Goal: Task Accomplishment & Management: Complete application form

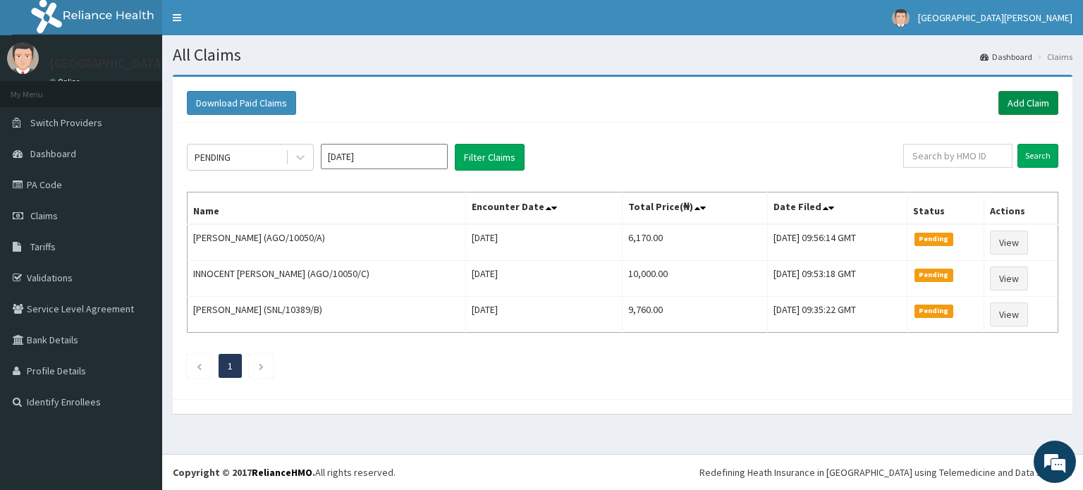
drag, startPoint x: 0, startPoint y: 0, endPoint x: 1018, endPoint y: 104, distance: 1023.6
click at [1018, 104] on link "Add Claim" at bounding box center [1029, 103] width 60 height 24
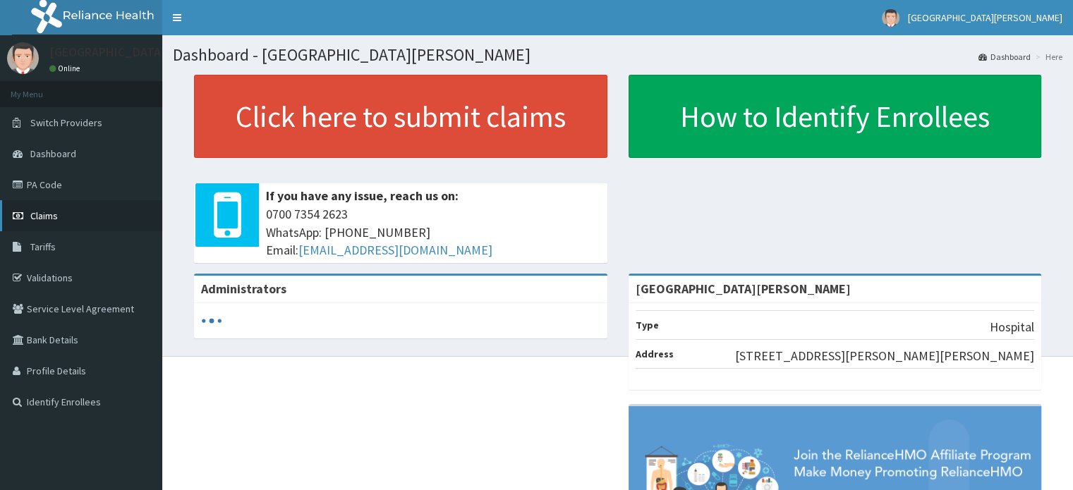
click at [59, 220] on link "Claims" at bounding box center [81, 215] width 162 height 31
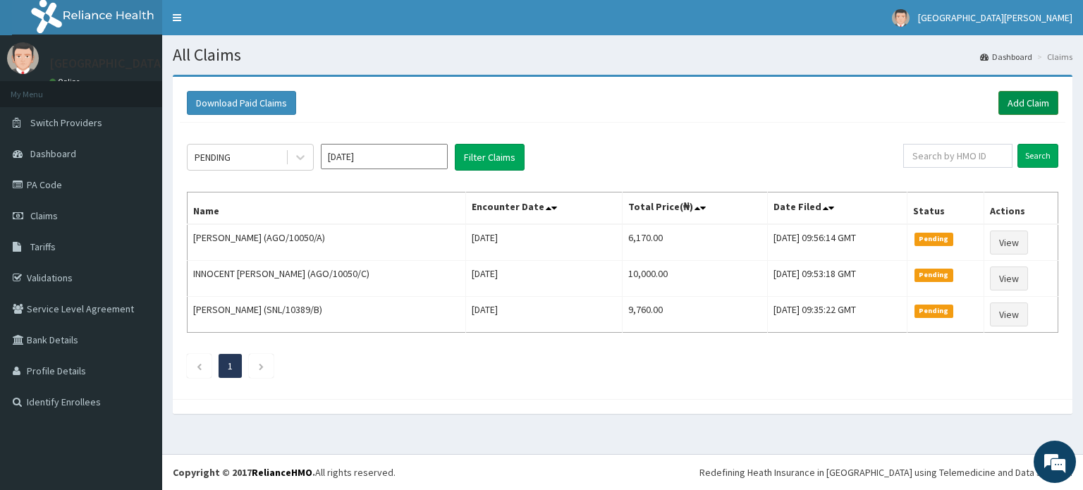
click at [1035, 95] on link "Add Claim" at bounding box center [1029, 103] width 60 height 24
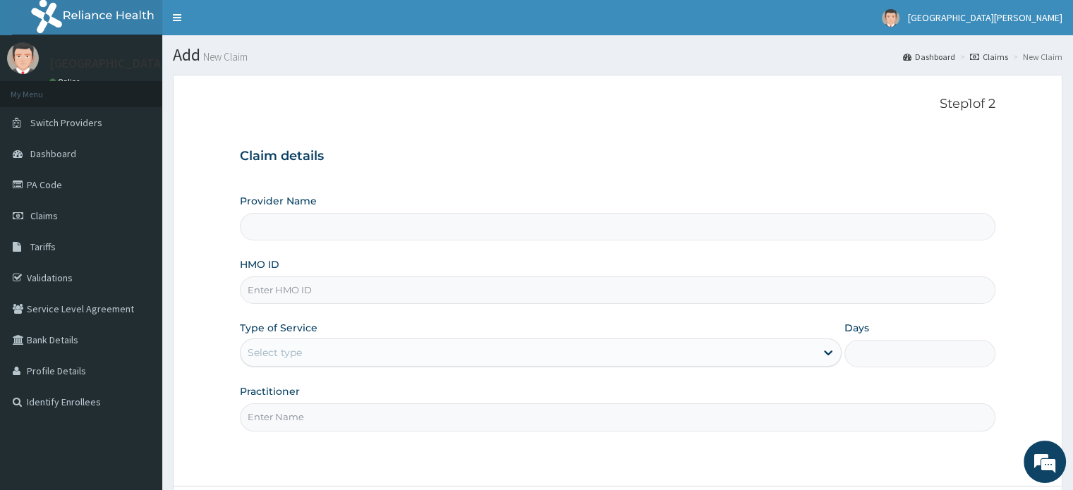
click at [635, 281] on input "HMO ID" at bounding box center [617, 290] width 755 height 28
type input "A"
type input "[GEOGRAPHIC_DATA][PERSON_NAME]"
type input "A"
type input "TDP/10640/A"
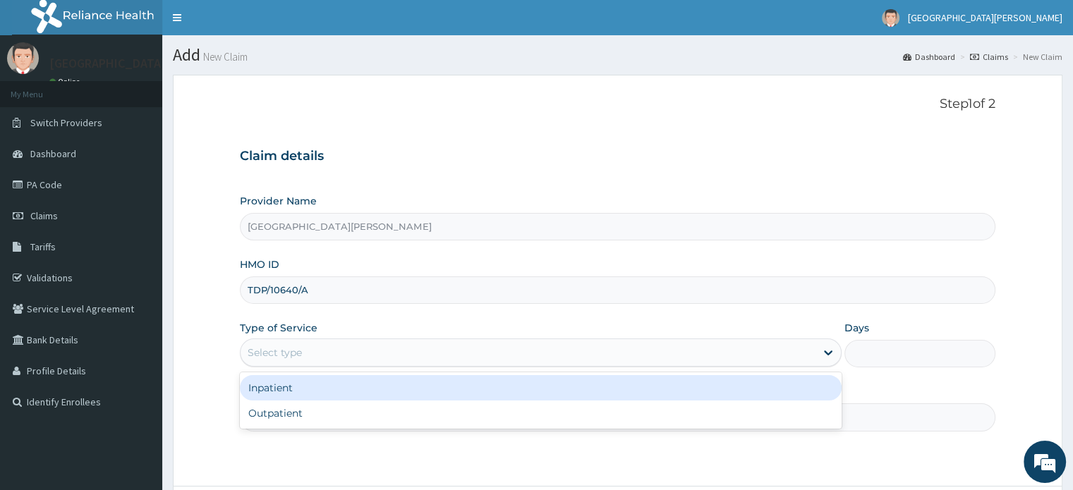
click at [530, 343] on div "Select type" at bounding box center [527, 352] width 575 height 23
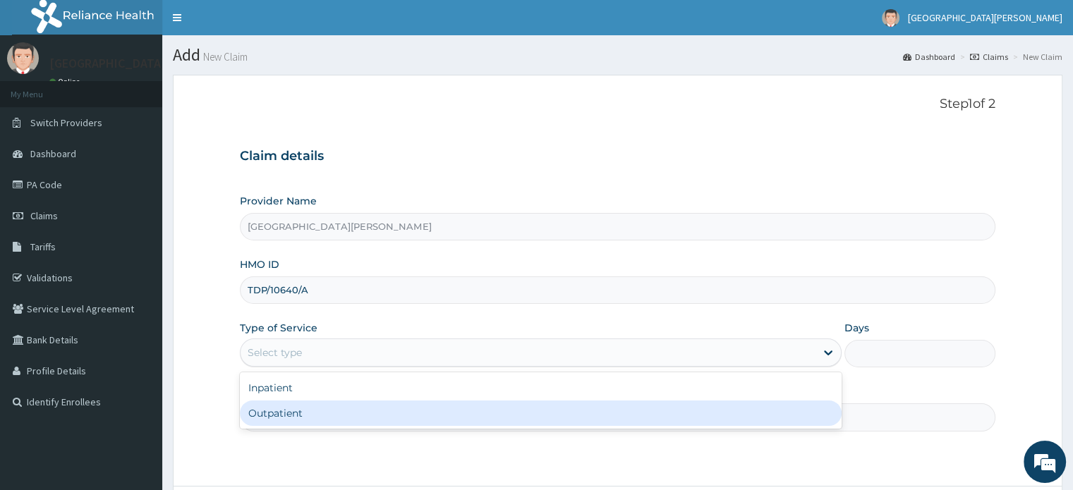
type input "1"
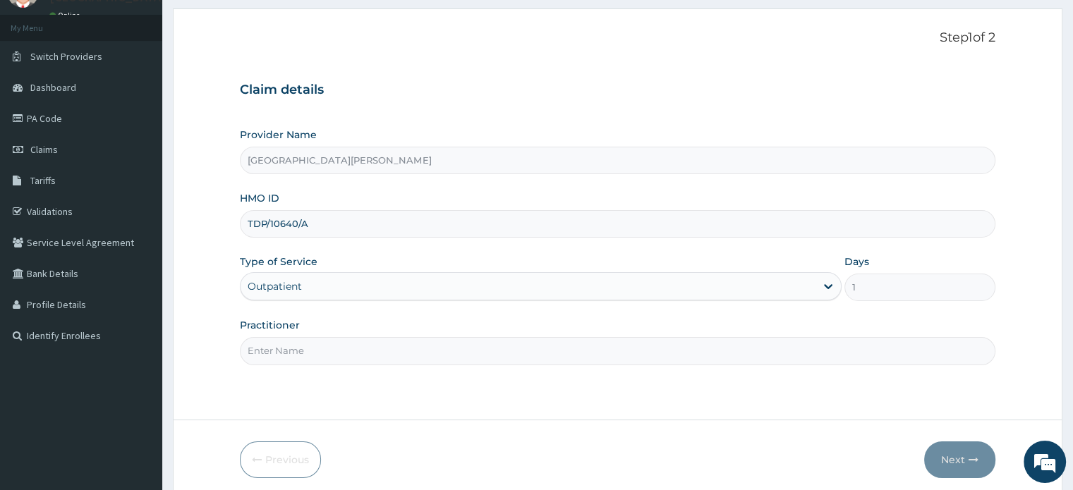
scroll to position [121, 0]
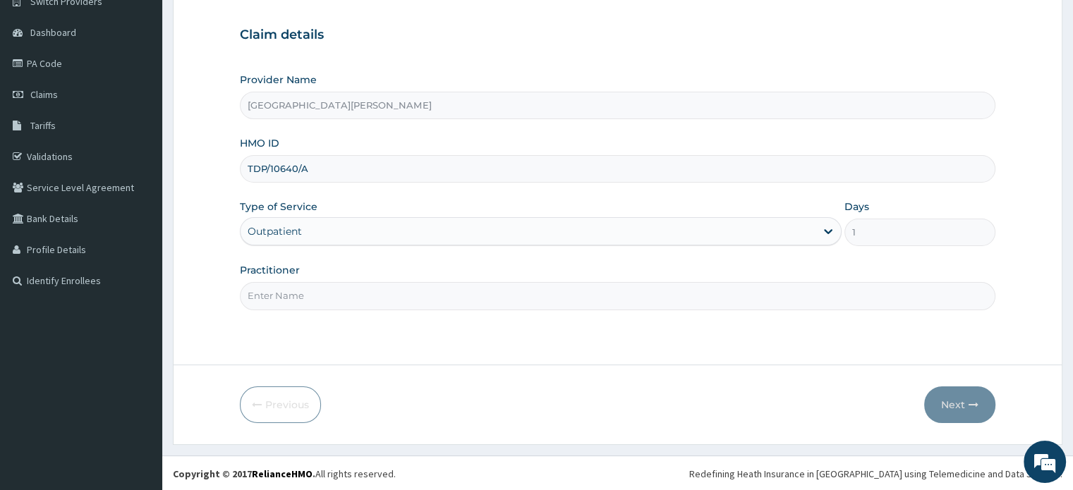
click at [558, 298] on input "Practitioner" at bounding box center [617, 296] width 755 height 28
type input "Dr Chinedu"
click at [937, 394] on button "Next" at bounding box center [959, 404] width 71 height 37
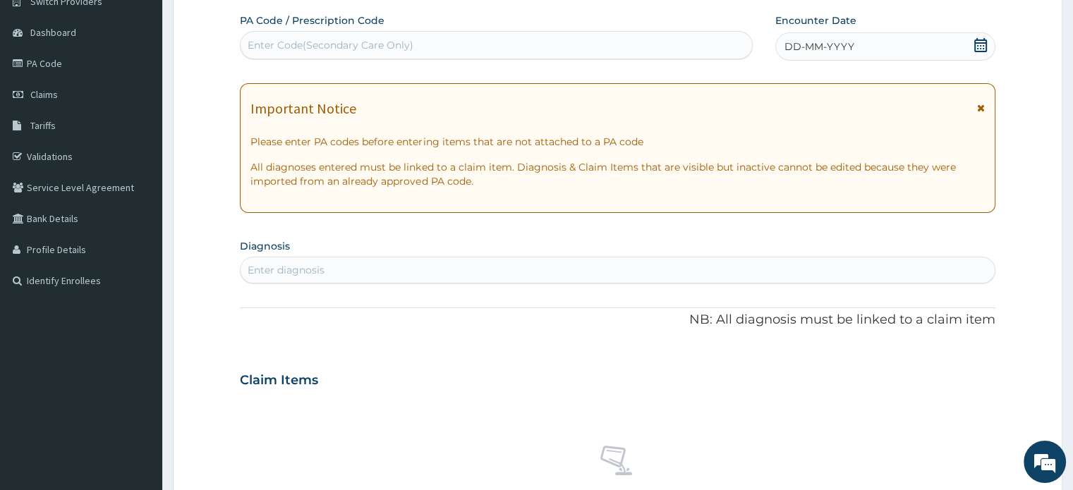
click at [977, 44] on icon at bounding box center [980, 45] width 13 height 14
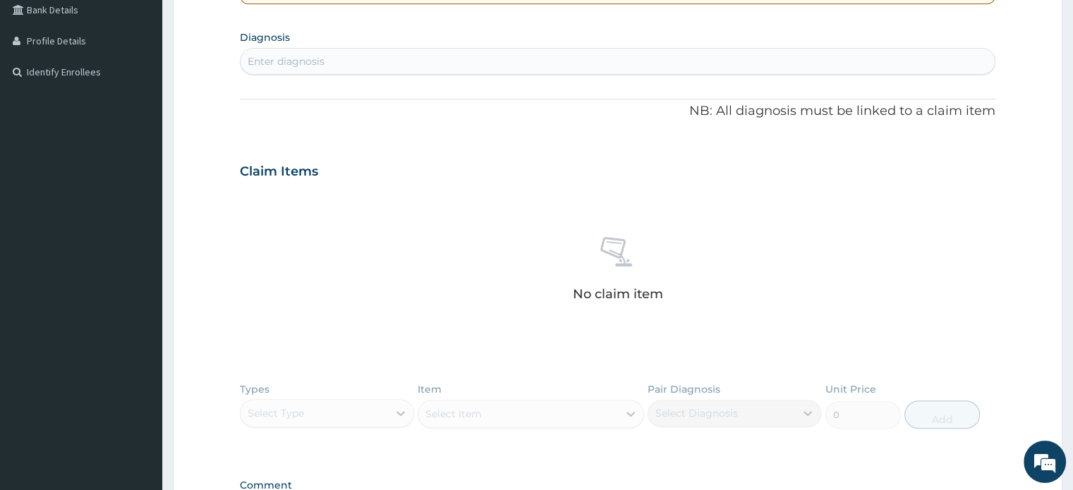
scroll to position [324, 0]
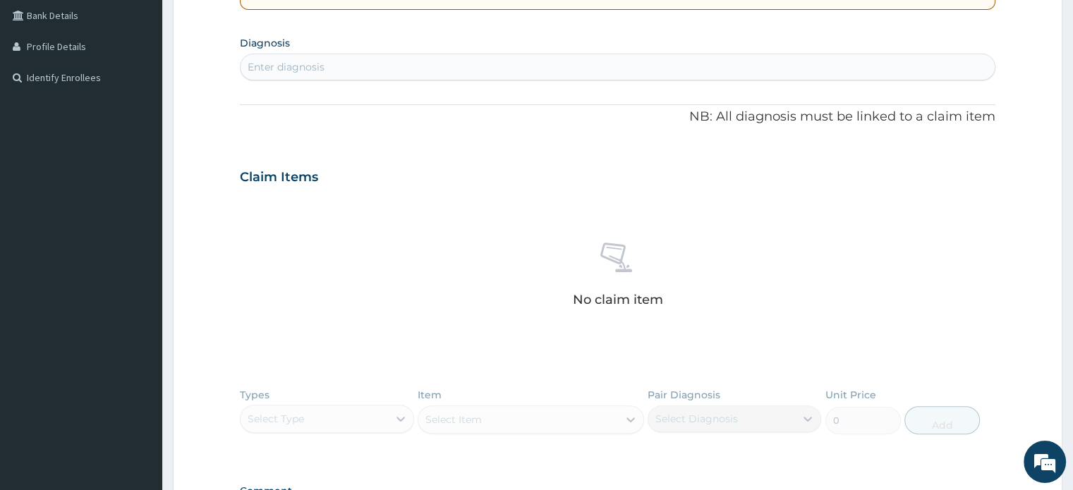
click at [847, 66] on div "Enter diagnosis" at bounding box center [616, 67] width 753 height 23
type input "malaria"
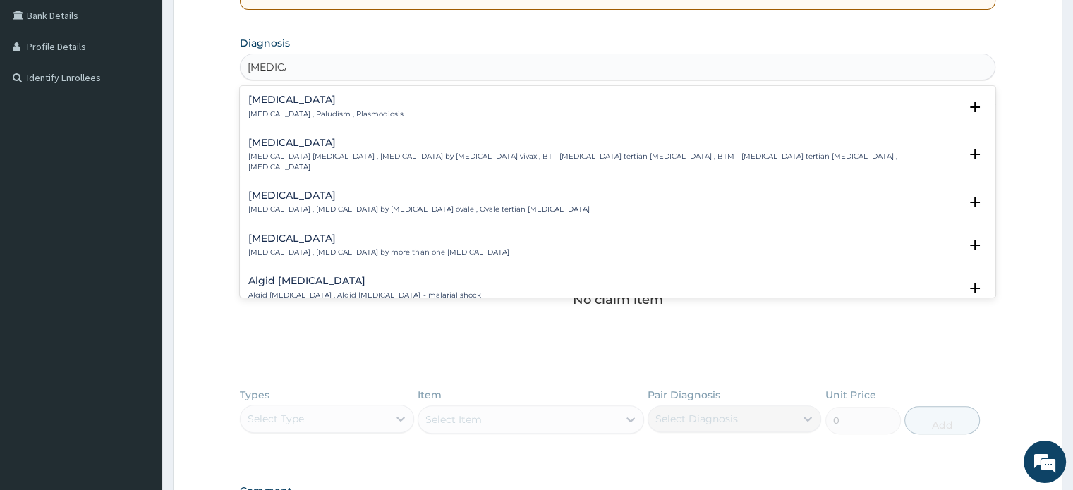
click at [276, 104] on h4 "Malaria" at bounding box center [325, 99] width 155 height 11
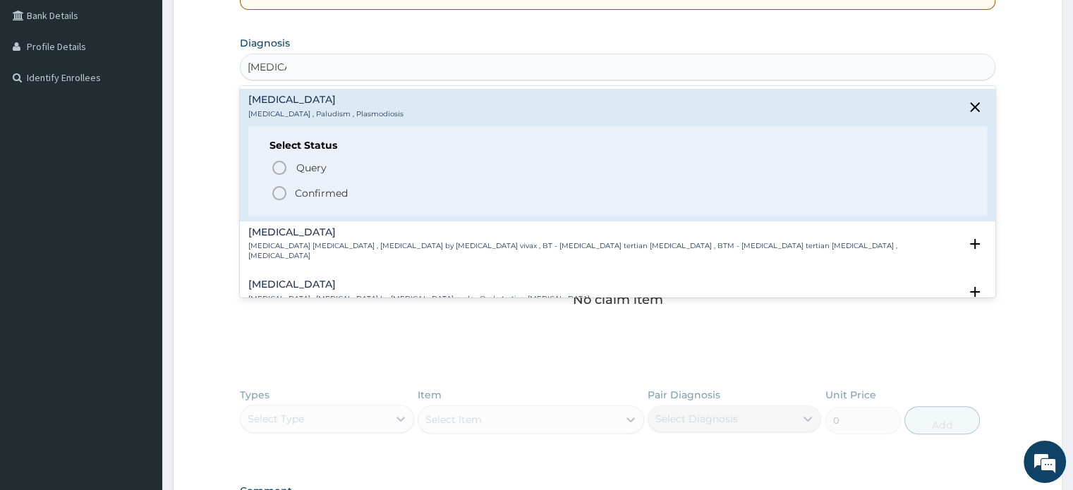
click at [288, 197] on span "Confirmed" at bounding box center [618, 193] width 694 height 17
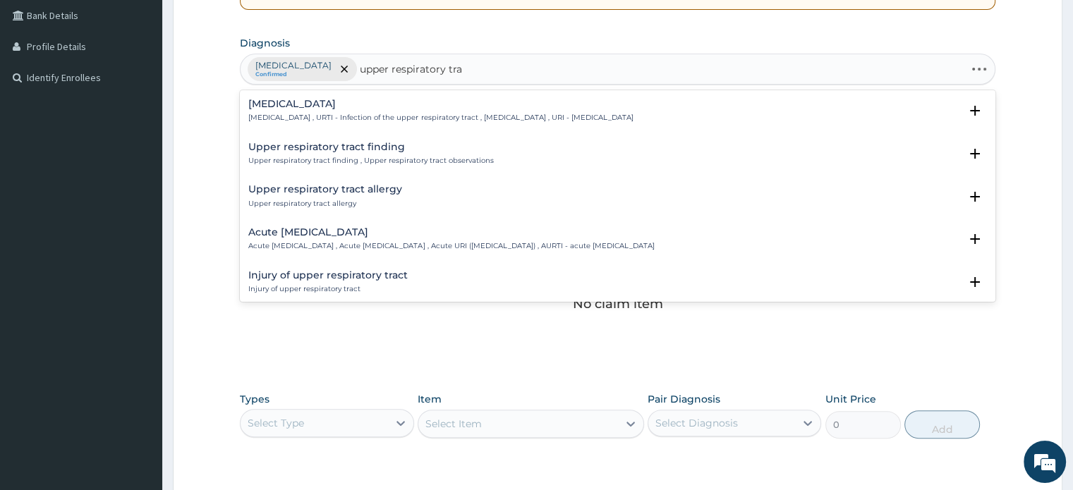
type input "upper respiratory tract"
click at [336, 114] on p "Upper respiratory infection , URTI - Infection of the upper respiratory tract ,…" at bounding box center [440, 118] width 384 height 10
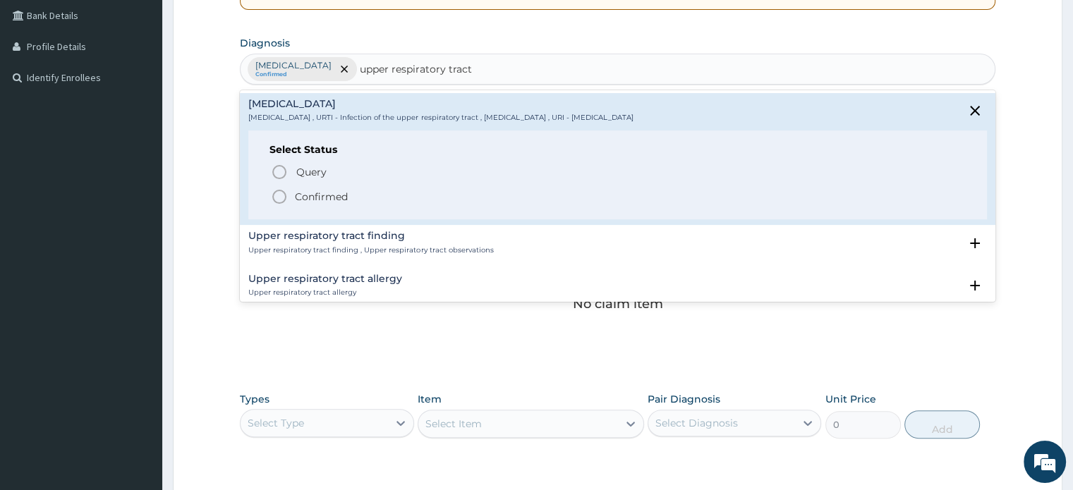
click at [314, 196] on p "Confirmed" at bounding box center [321, 197] width 53 height 14
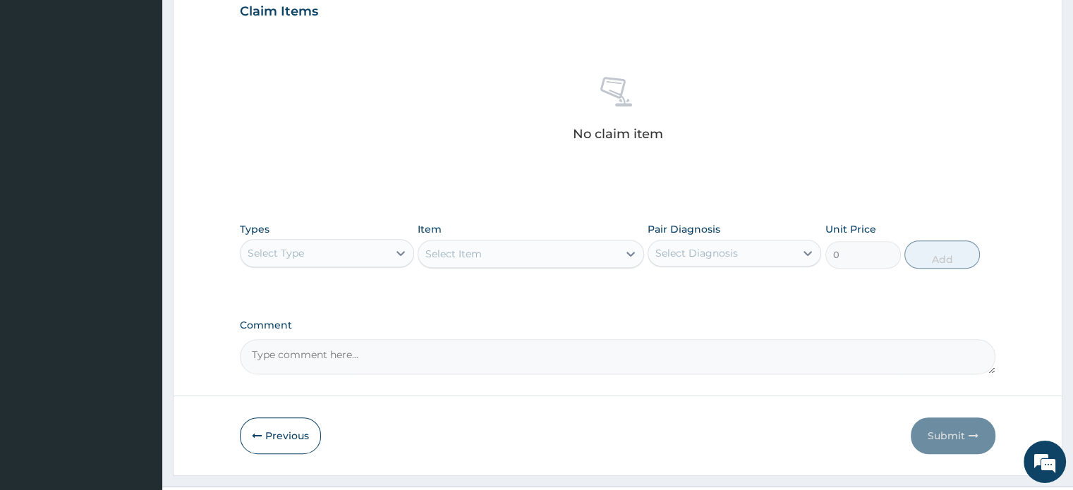
scroll to position [525, 0]
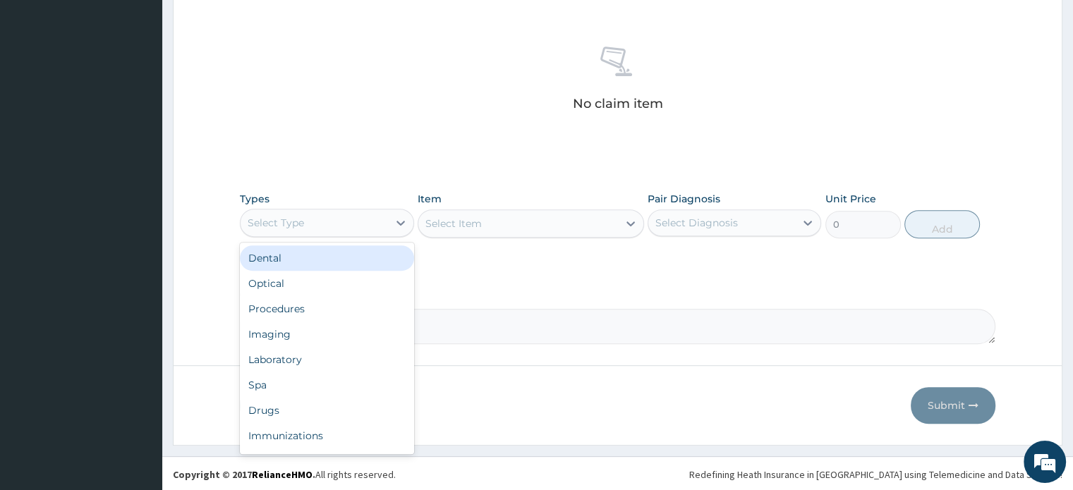
click at [312, 213] on div "Select Type" at bounding box center [313, 223] width 147 height 23
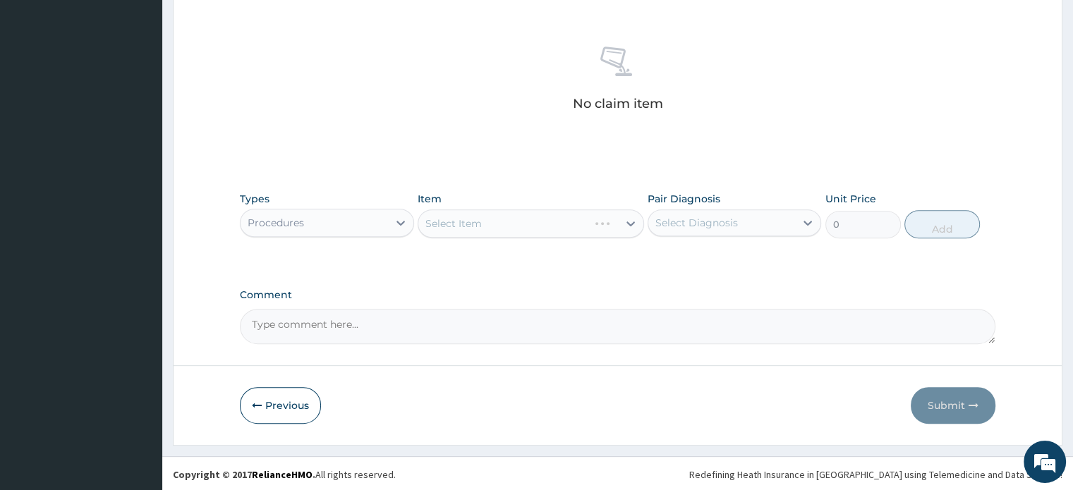
click at [537, 222] on div "Select Item" at bounding box center [530, 223] width 226 height 28
click at [537, 222] on div "Select Item" at bounding box center [518, 223] width 200 height 23
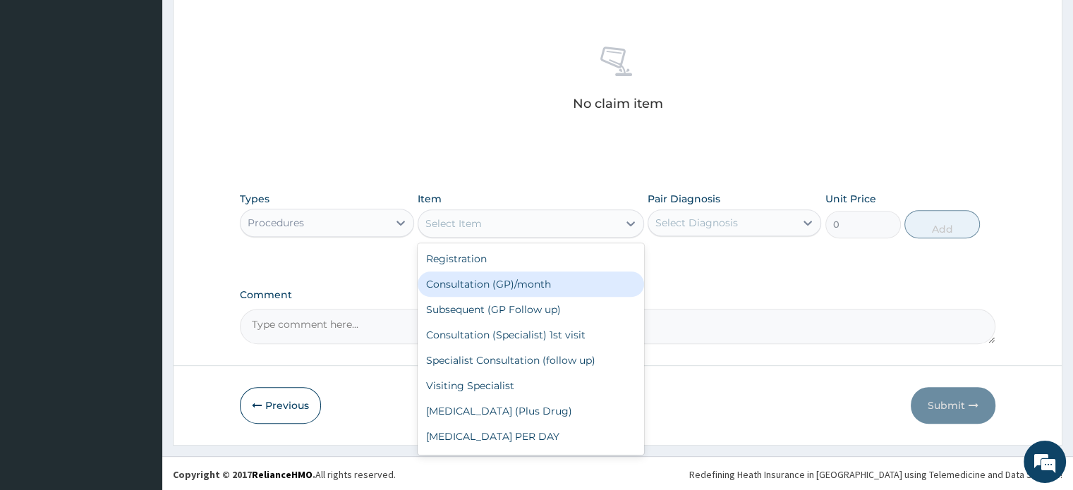
type input "2500"
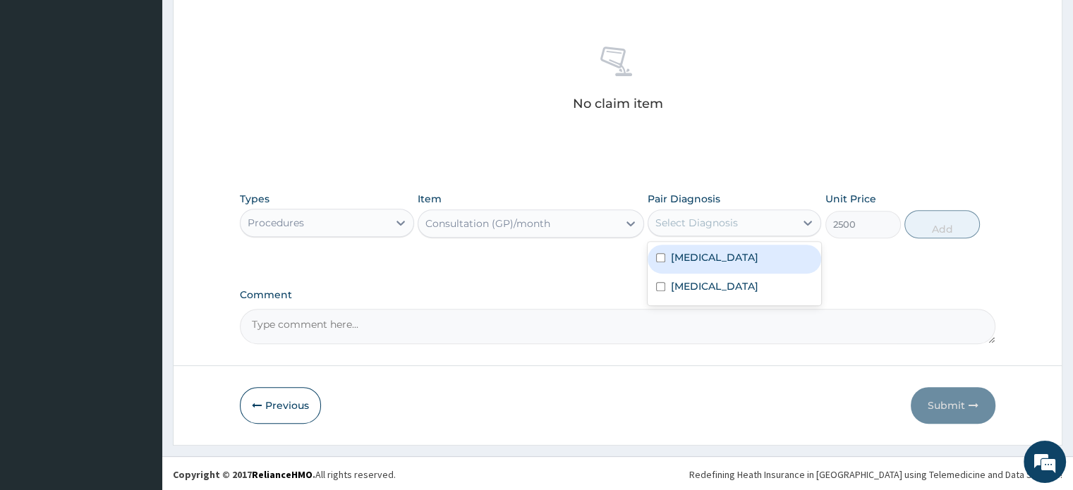
click at [765, 228] on div "Select Diagnosis" at bounding box center [721, 223] width 147 height 23
checkbox input "true"
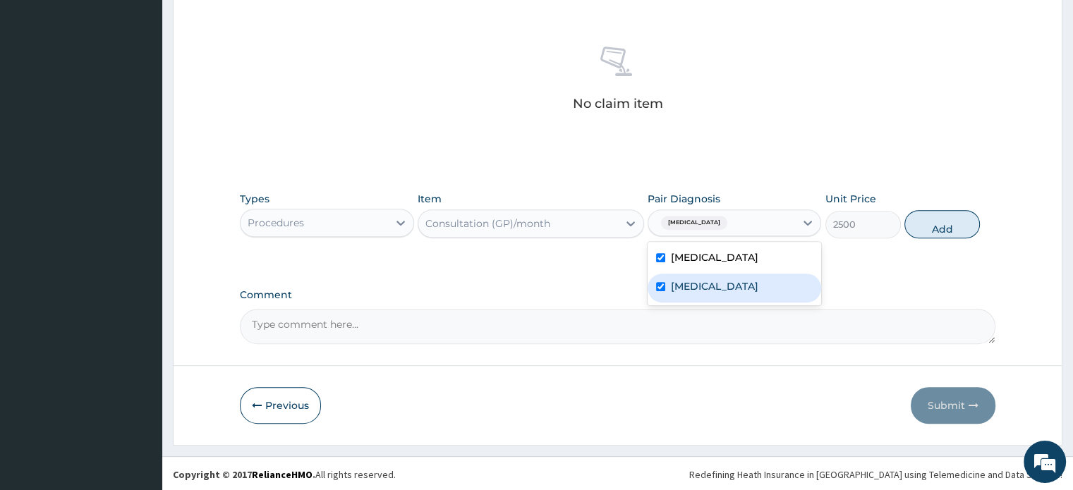
checkbox input "true"
click at [953, 222] on button "Add" at bounding box center [941, 224] width 75 height 28
type input "0"
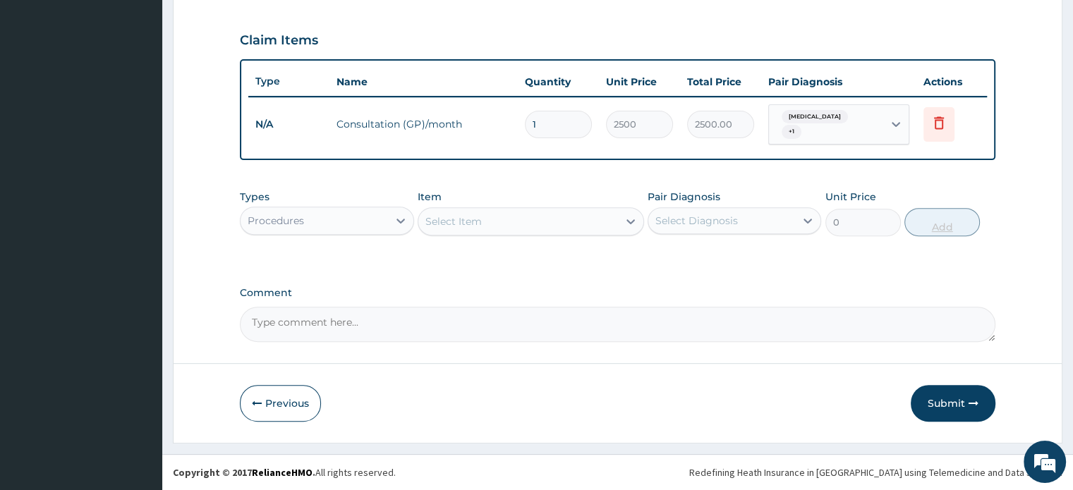
scroll to position [457, 0]
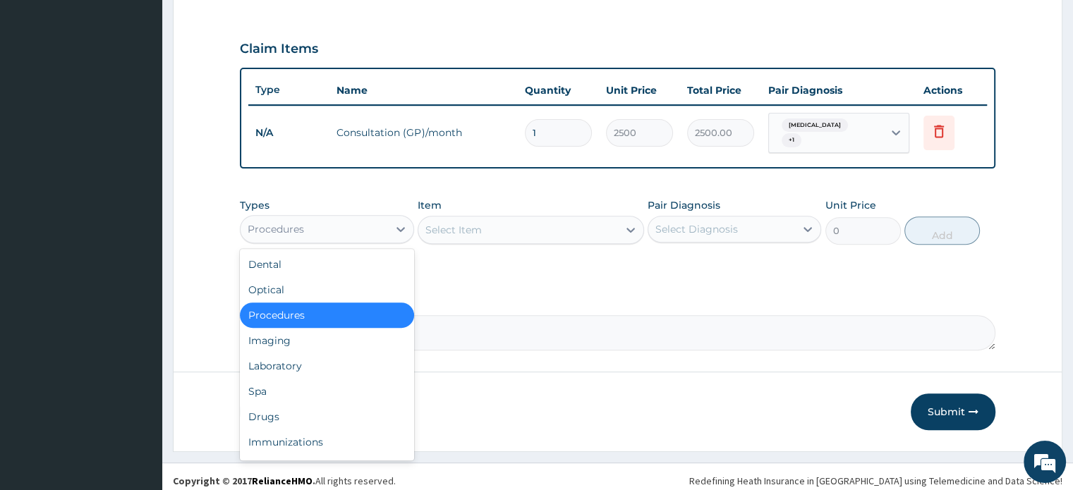
click at [317, 221] on div "Procedures" at bounding box center [313, 229] width 147 height 23
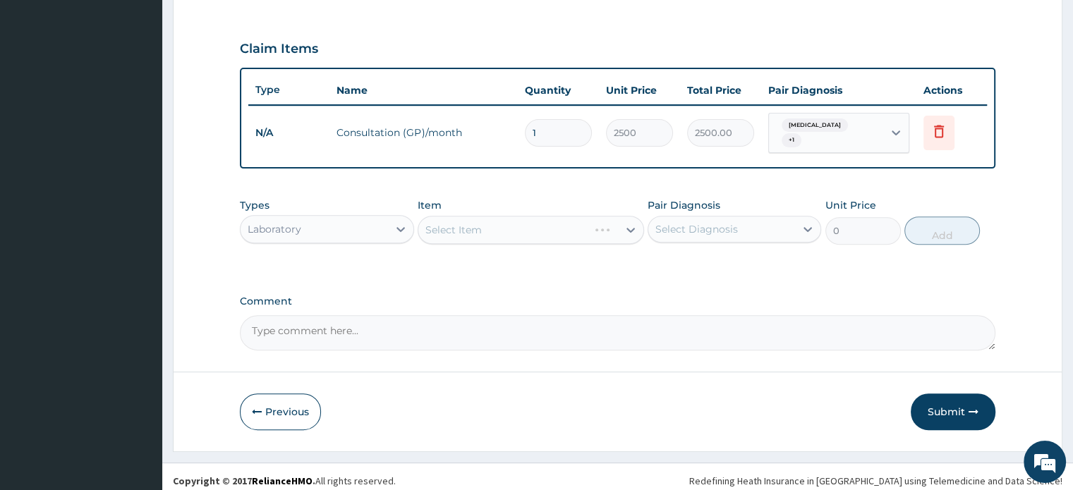
click at [511, 216] on div "Select Item" at bounding box center [530, 230] width 226 height 28
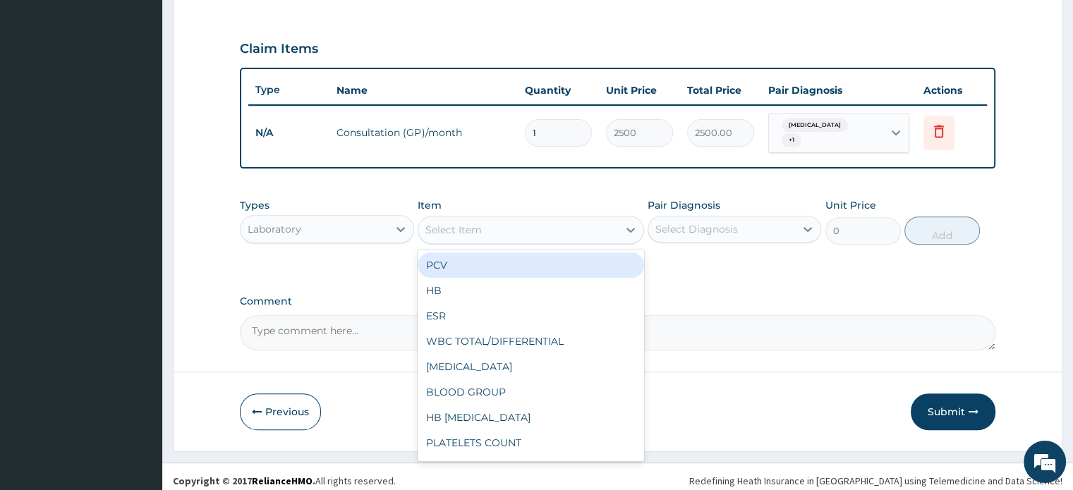
click at [511, 219] on div "Select Item" at bounding box center [518, 230] width 200 height 23
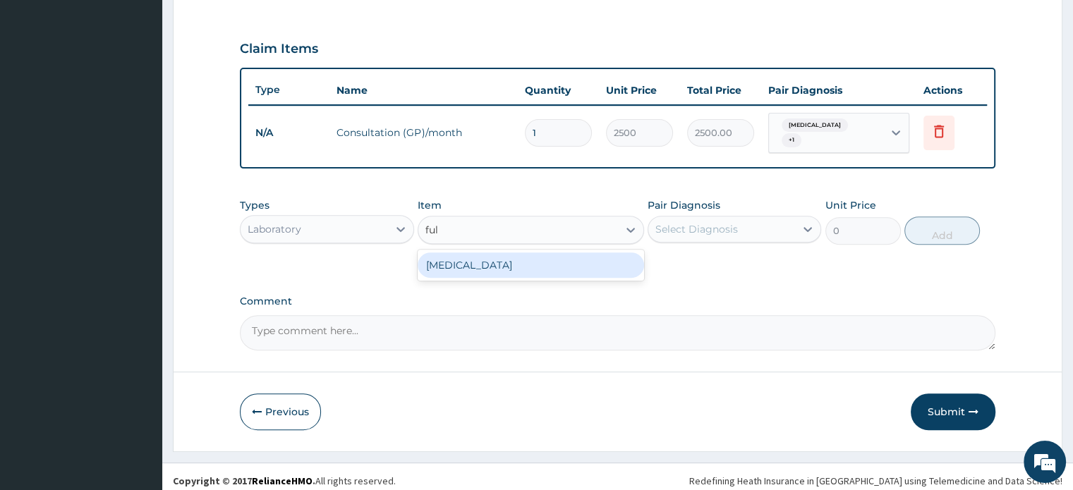
type input "full"
type input "3000"
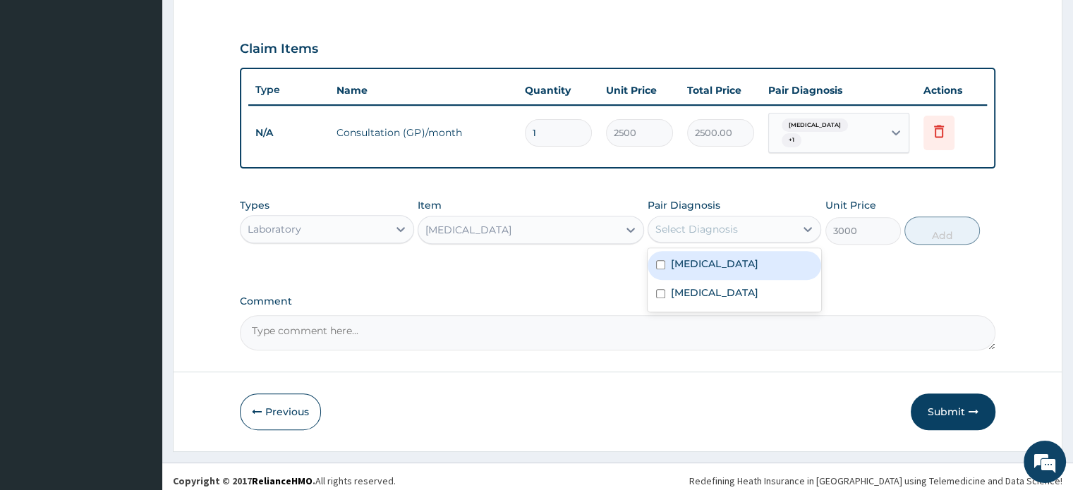
click at [755, 219] on div "Select Diagnosis" at bounding box center [721, 229] width 147 height 23
checkbox input "true"
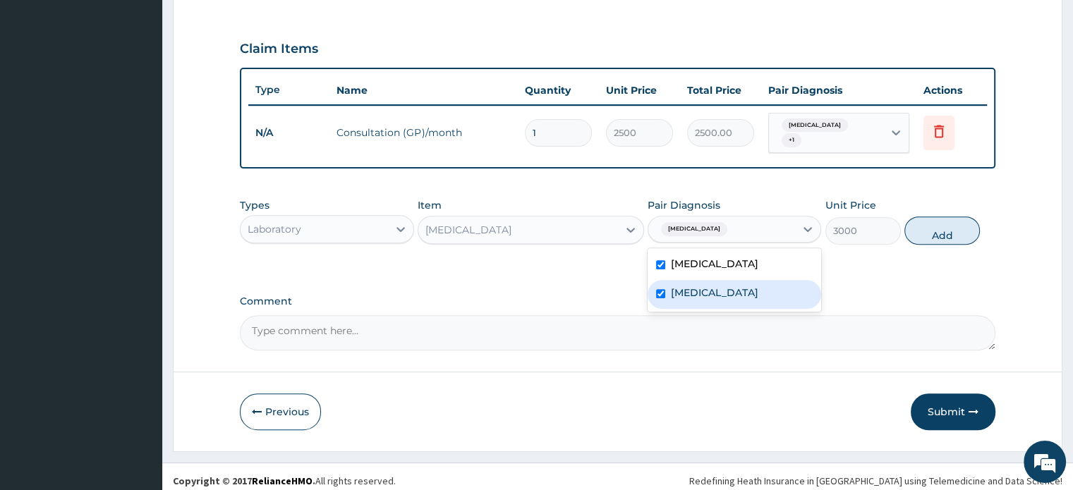
checkbox input "true"
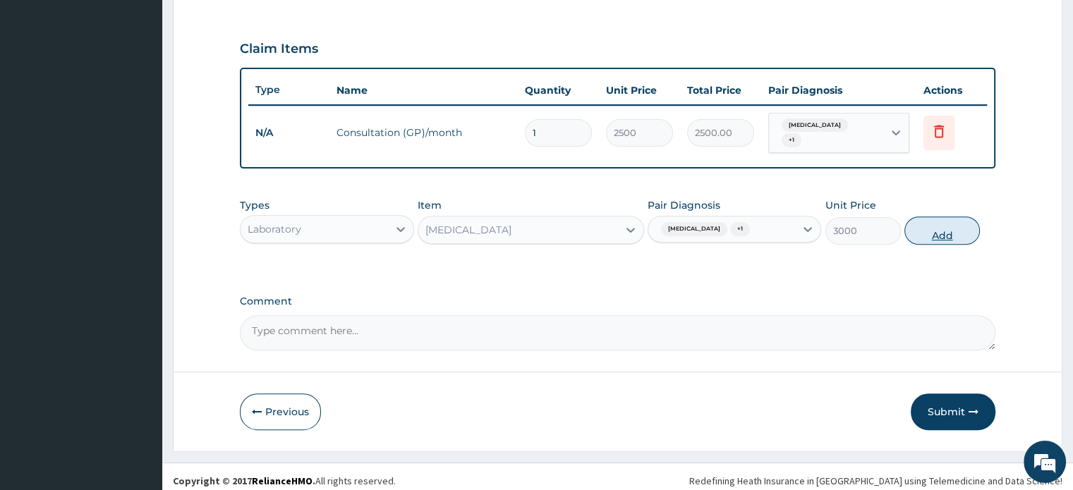
click at [968, 222] on button "Add" at bounding box center [941, 230] width 75 height 28
type input "0"
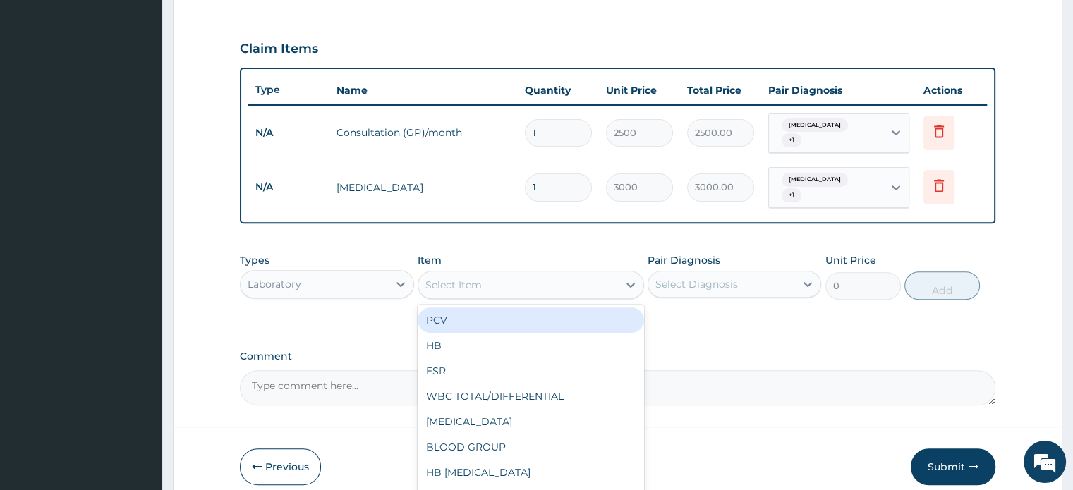
click at [581, 274] on div "Select Item" at bounding box center [518, 285] width 200 height 23
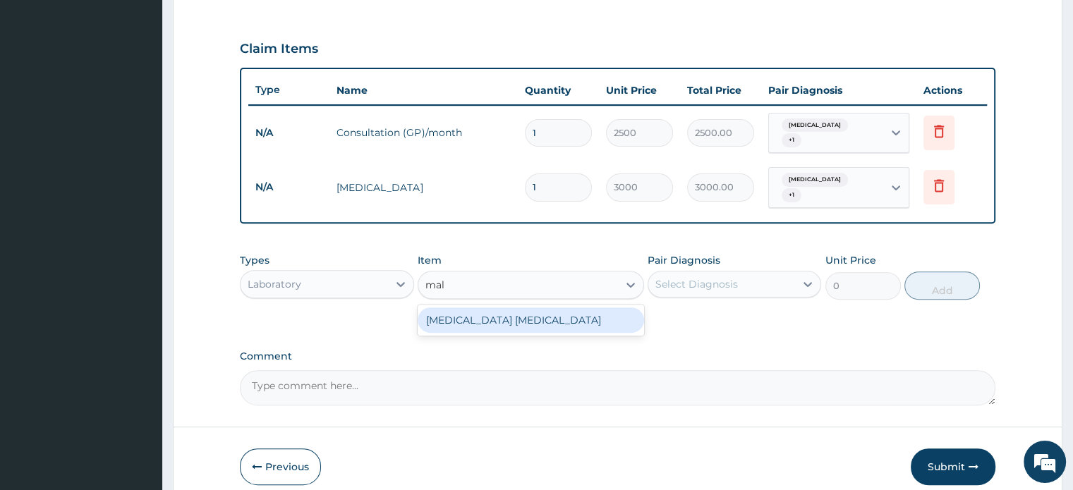
type input "mala"
type input "1500"
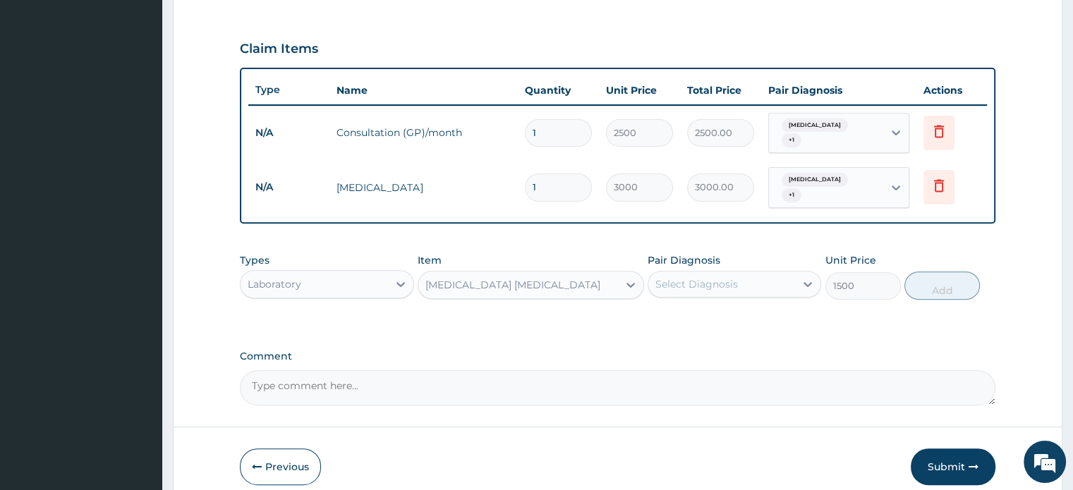
click at [716, 277] on div "Select Diagnosis" at bounding box center [696, 284] width 83 height 14
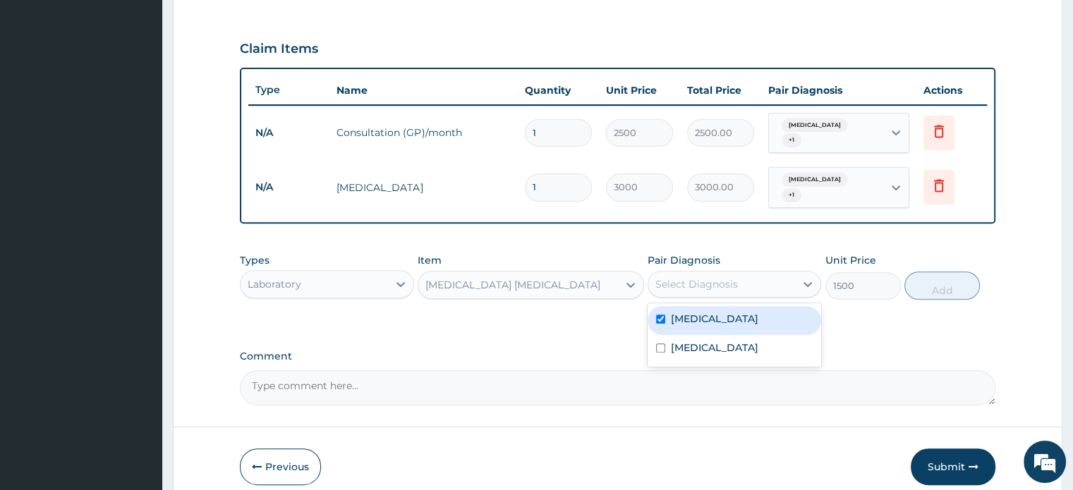
checkbox input "true"
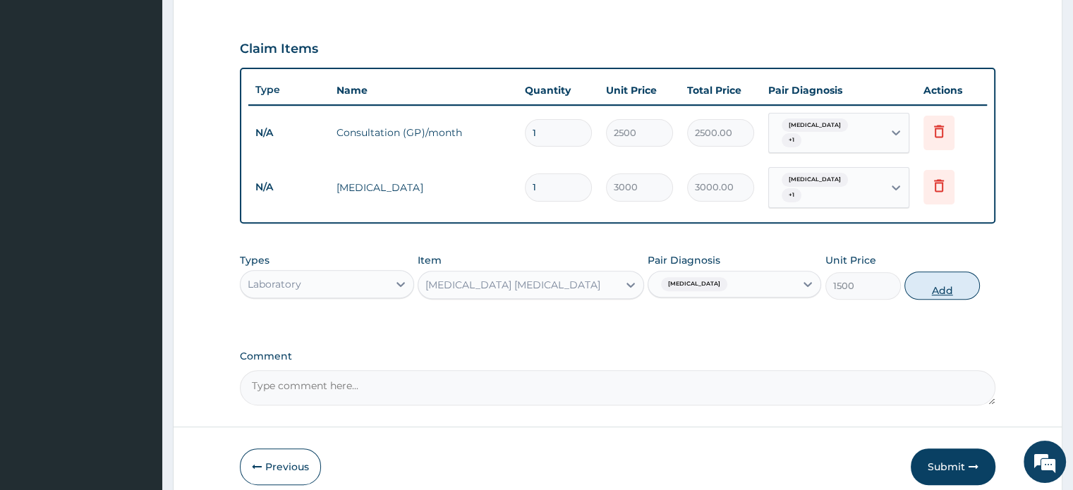
click at [928, 271] on button "Add" at bounding box center [941, 285] width 75 height 28
type input "0"
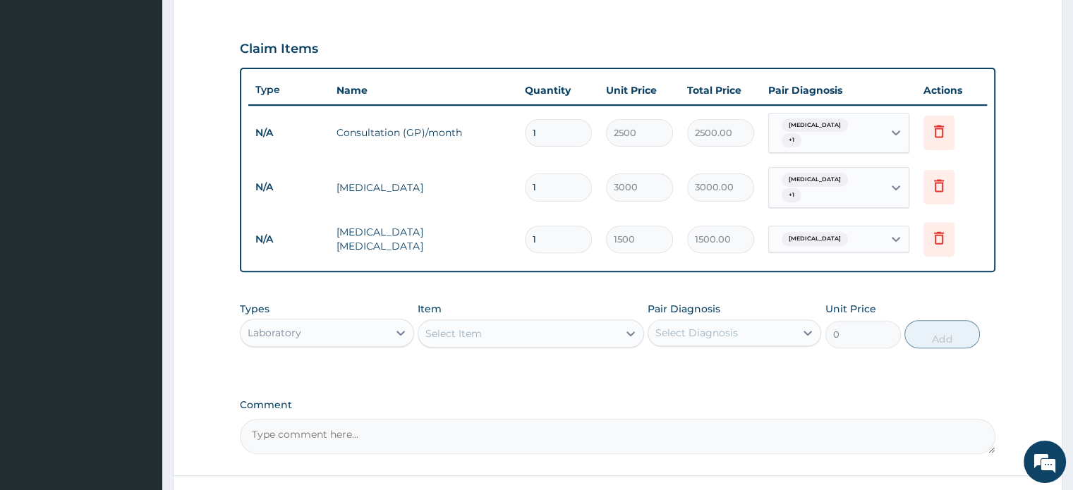
click at [352, 322] on div "Laboratory" at bounding box center [313, 333] width 147 height 23
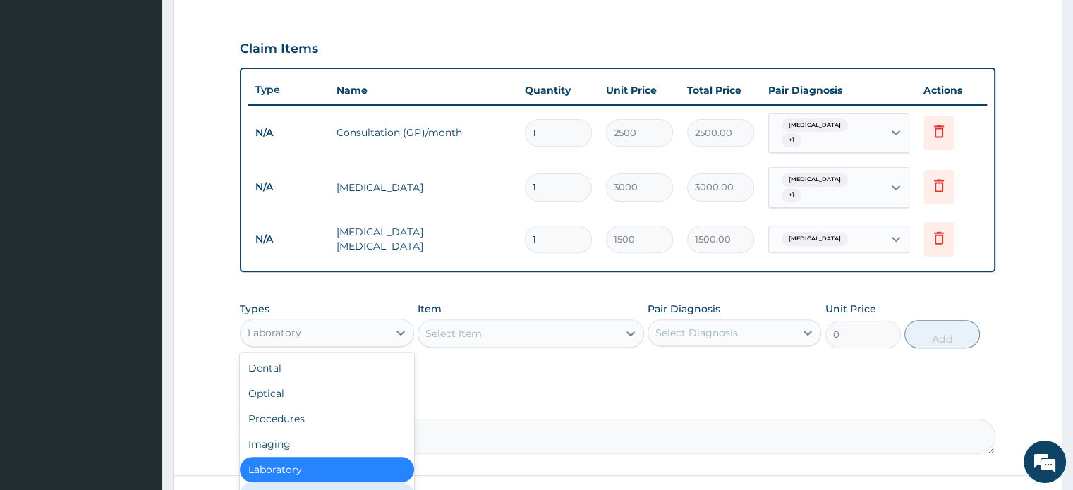
scroll to position [48, 0]
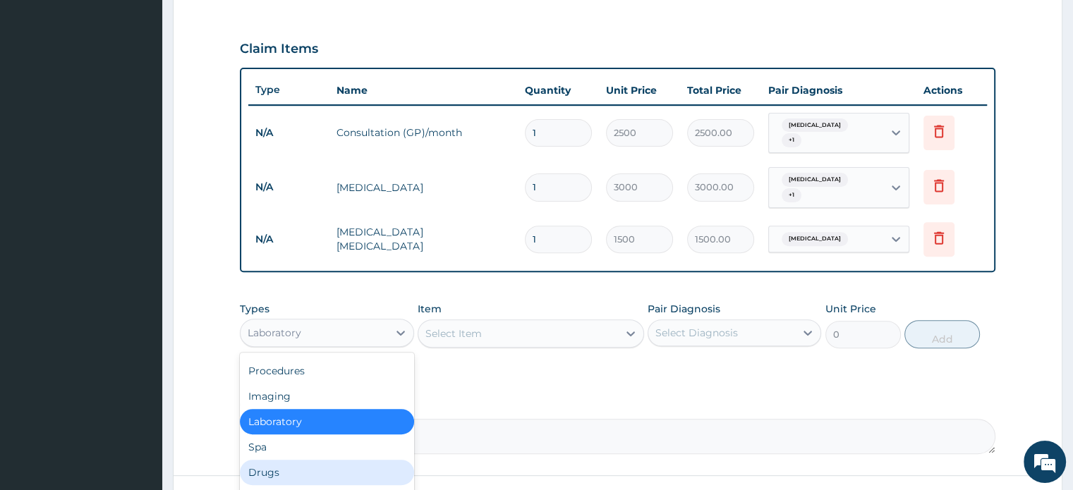
click at [278, 460] on div "Drugs" at bounding box center [326, 472] width 173 height 25
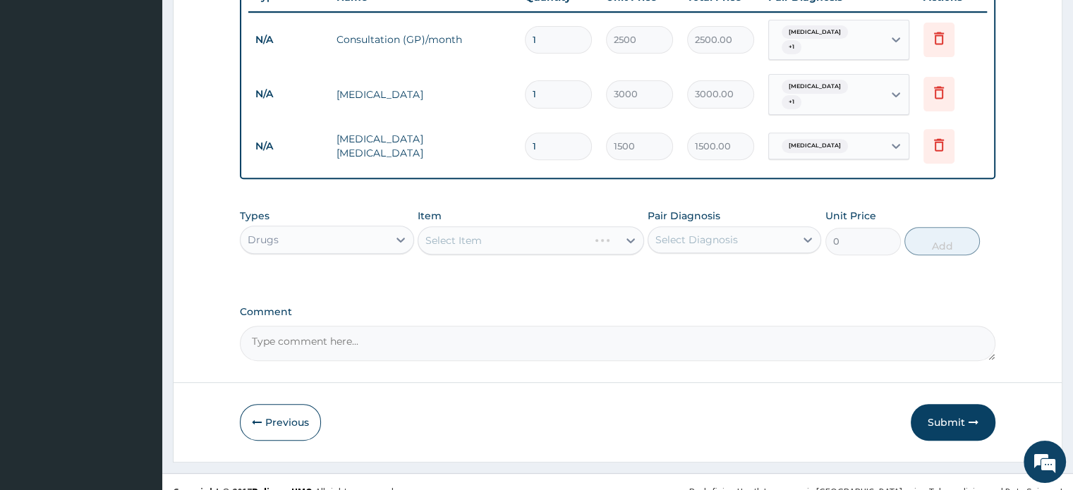
scroll to position [554, 0]
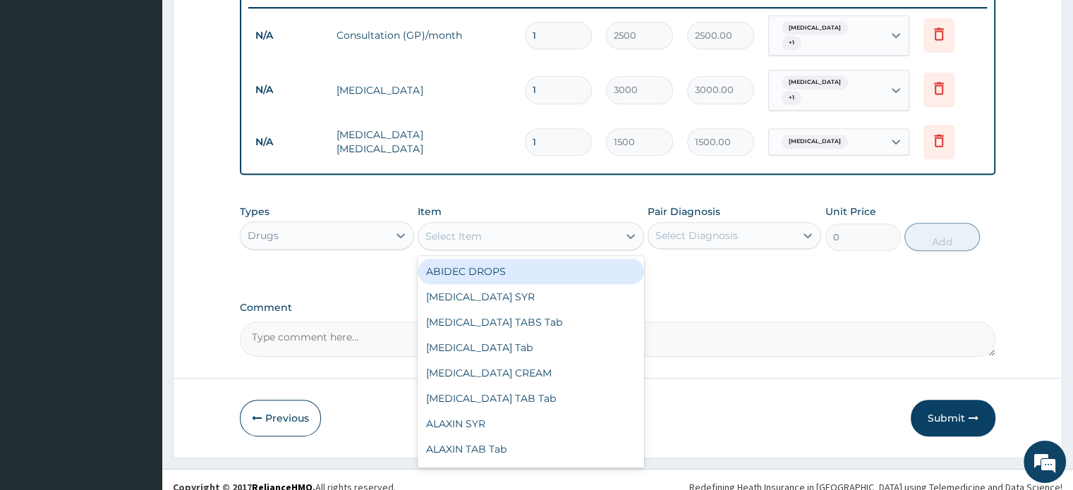
click at [566, 225] on div "Select Item" at bounding box center [518, 236] width 200 height 23
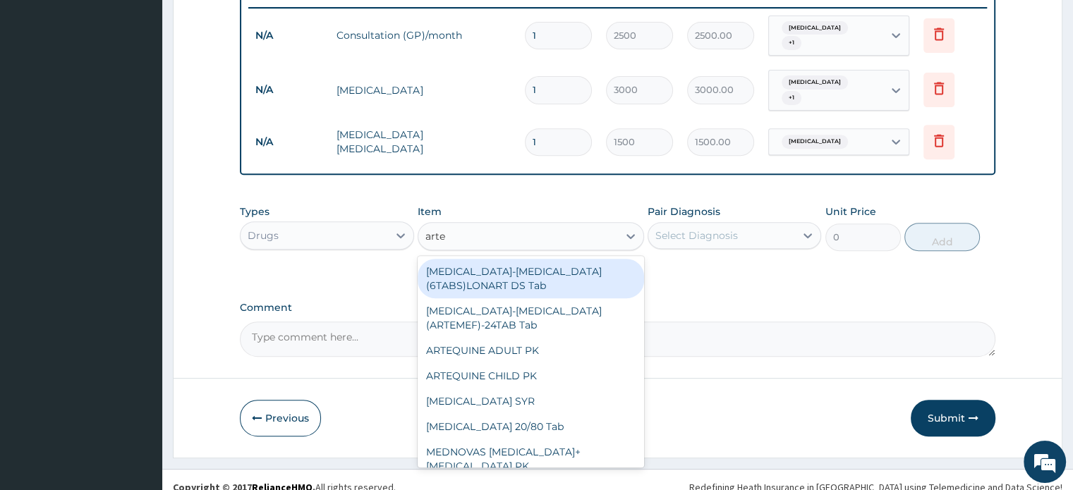
type input "artee"
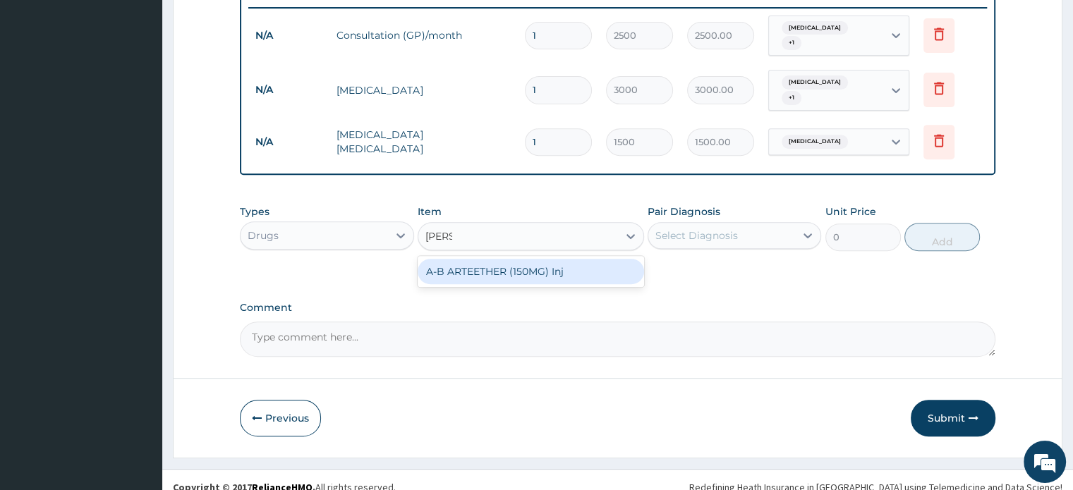
type input "1000"
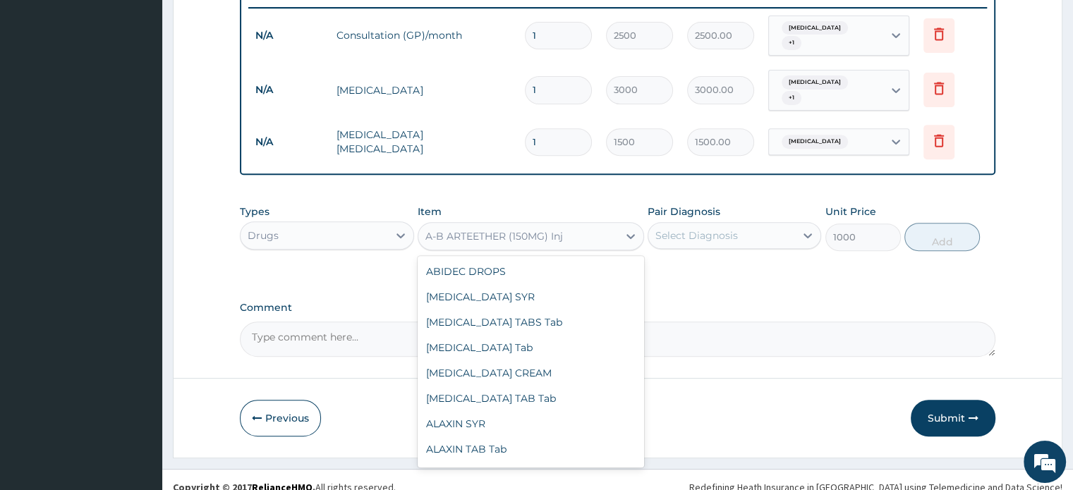
click at [566, 225] on div "A-B ARTEETHER (150MG) Inj" at bounding box center [518, 236] width 200 height 23
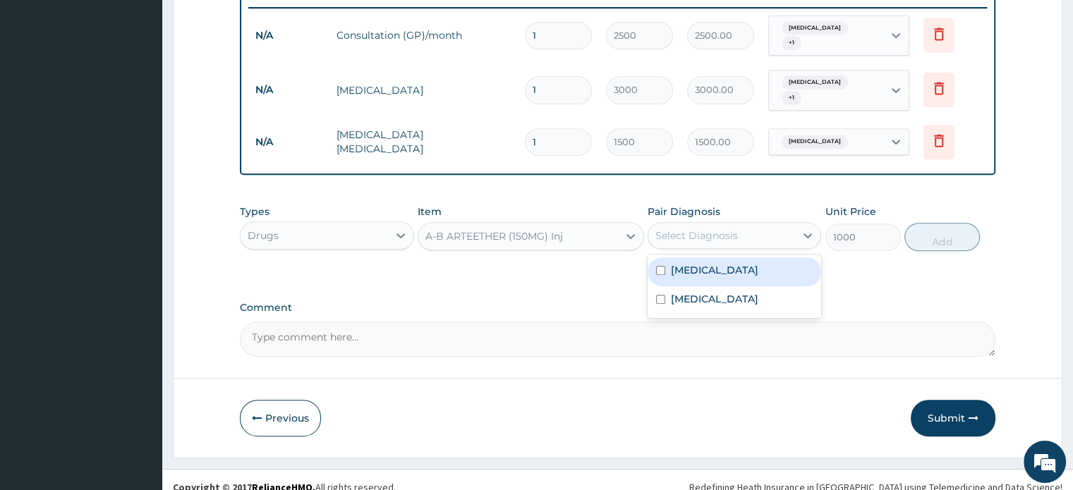
click at [719, 228] on div "Select Diagnosis" at bounding box center [696, 235] width 83 height 14
checkbox input "true"
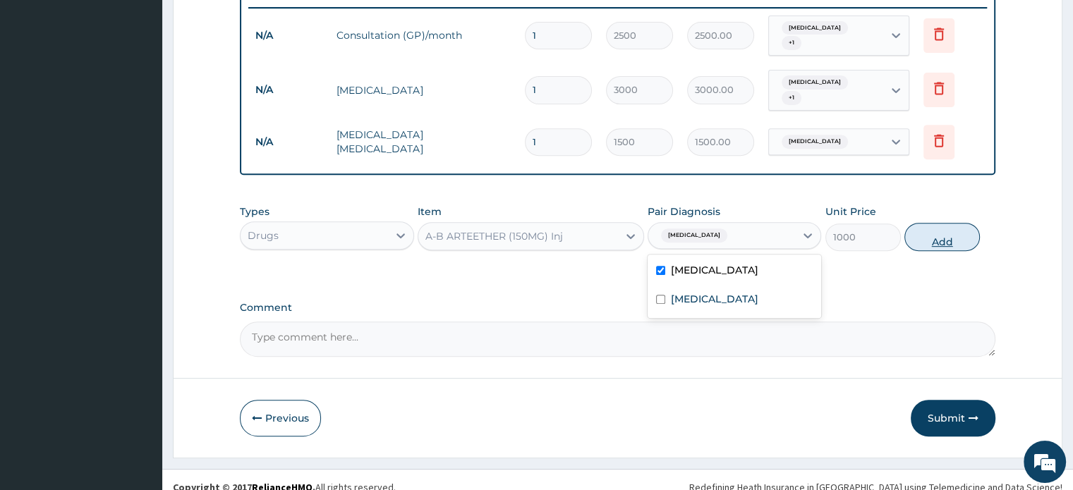
click at [936, 223] on button "Add" at bounding box center [941, 237] width 75 height 28
type input "0"
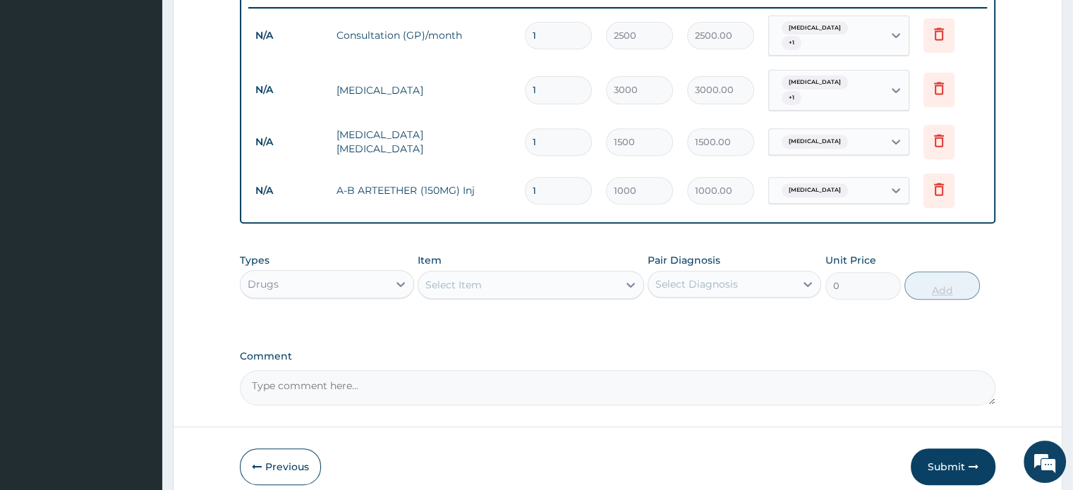
type input "0.00"
type input "6"
type input "6000.00"
type input "6"
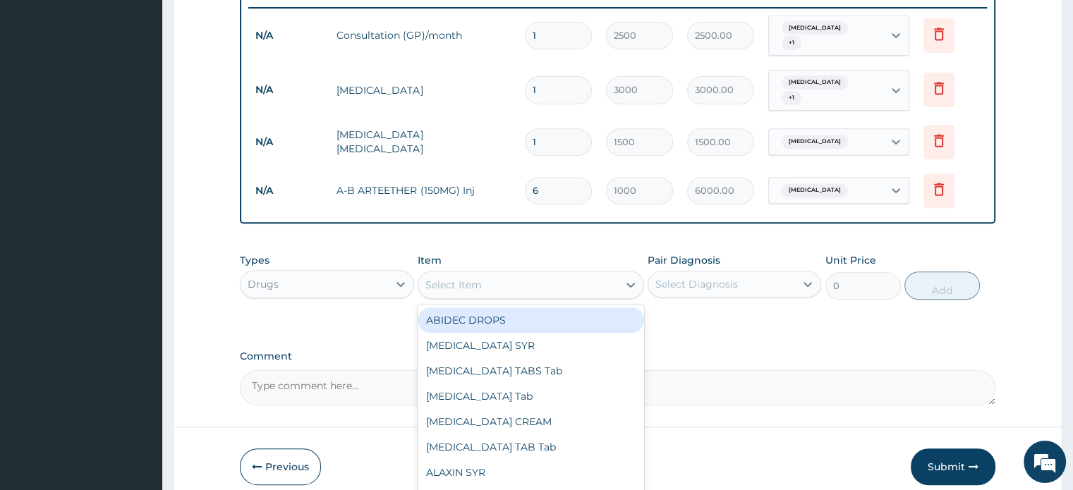
click at [525, 274] on div "Select Item" at bounding box center [518, 285] width 200 height 23
type input "fansida"
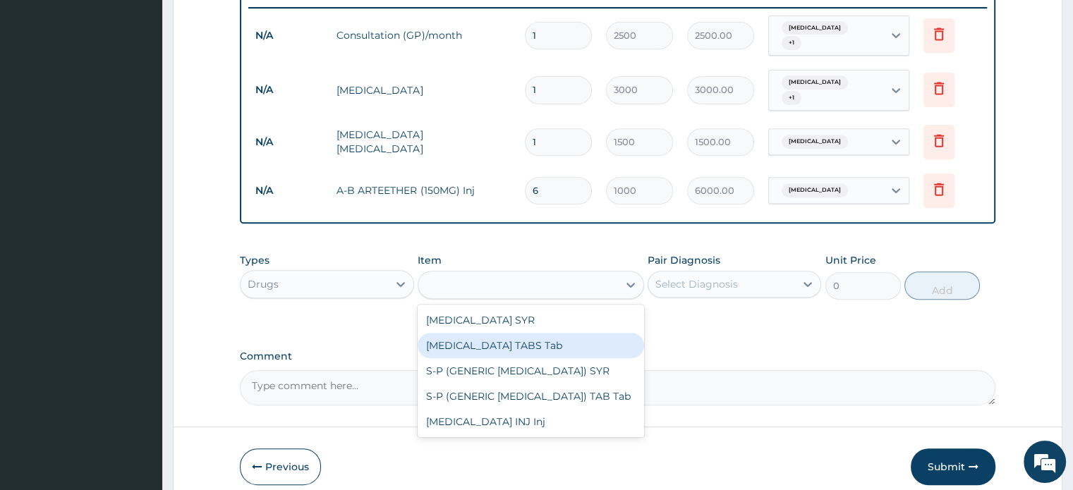
type input "180"
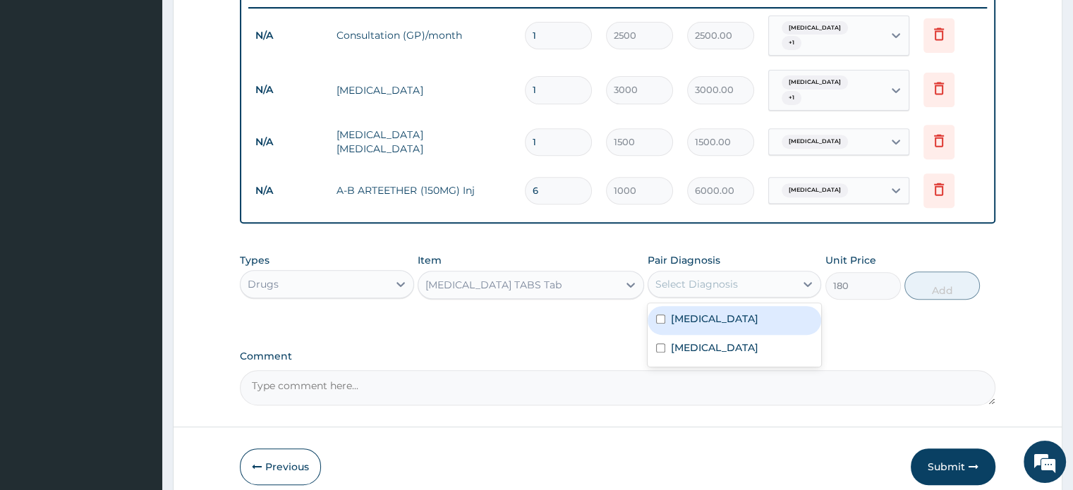
click at [745, 273] on div "Select Diagnosis" at bounding box center [721, 284] width 147 height 23
checkbox input "true"
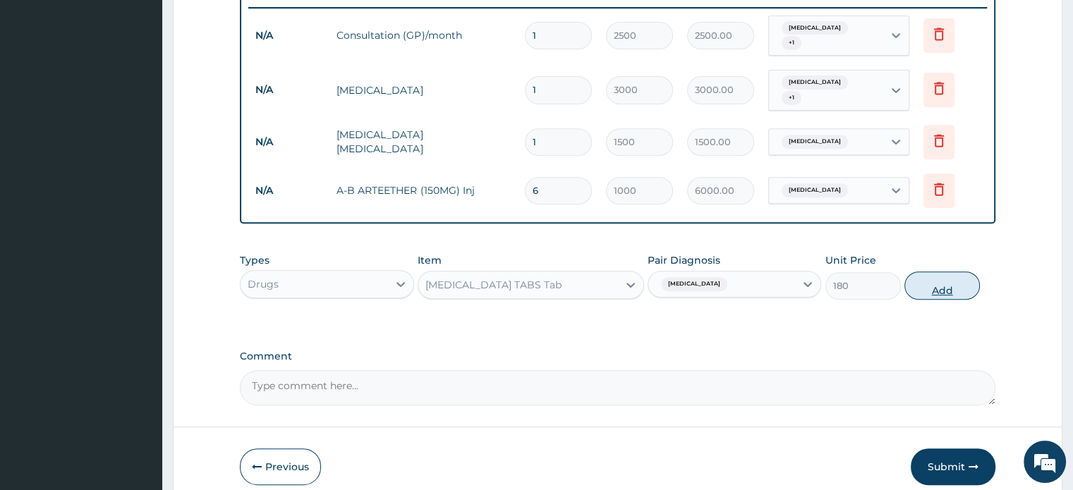
click at [916, 271] on button "Add" at bounding box center [941, 285] width 75 height 28
type input "0"
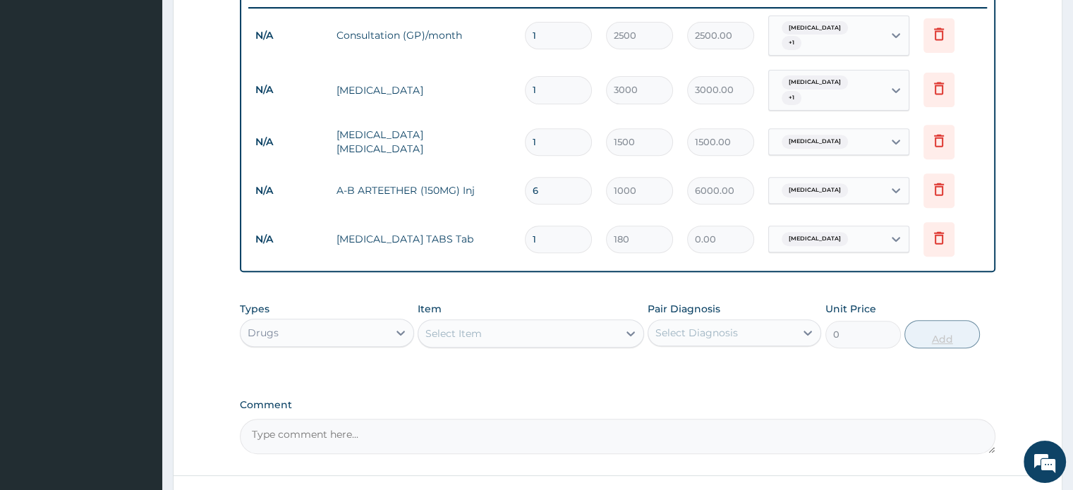
type input "0.00"
type input "3"
type input "540.00"
type input "3"
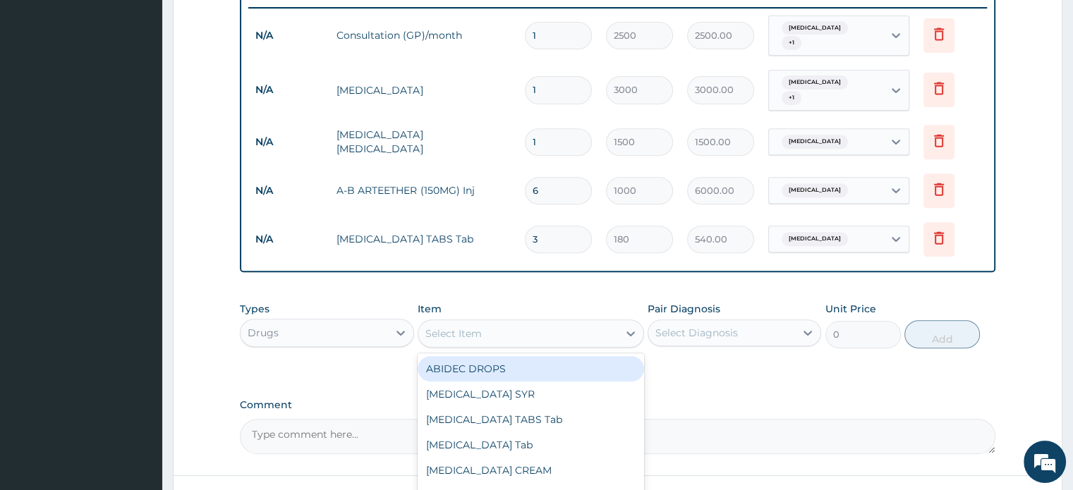
click at [601, 322] on div "Select Item" at bounding box center [518, 333] width 200 height 23
type input "lorat"
type input "45"
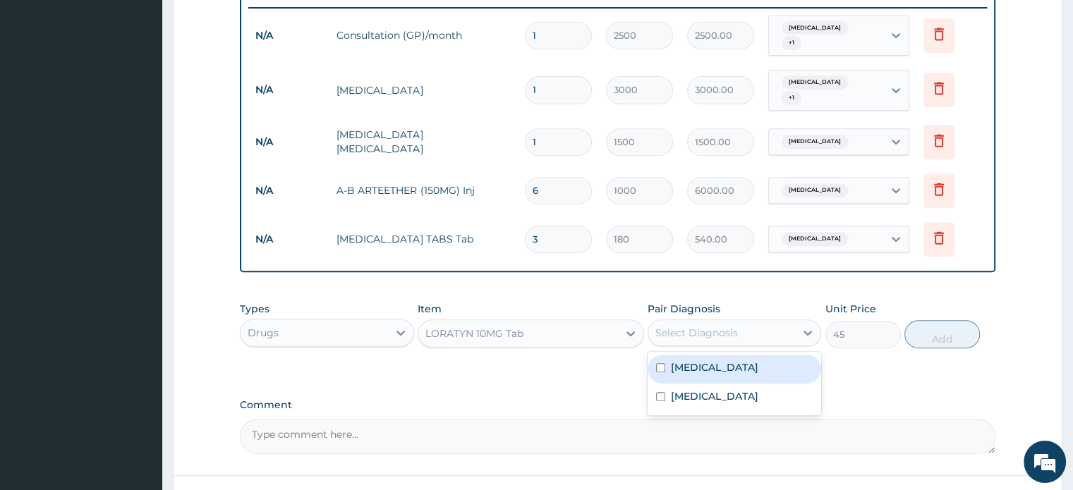
click at [702, 326] on div "Select Diagnosis" at bounding box center [696, 333] width 83 height 14
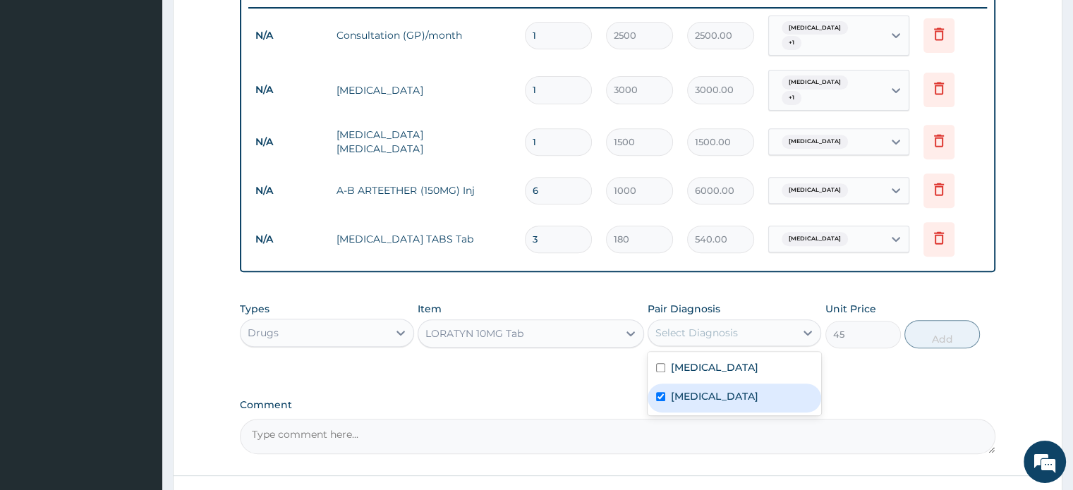
checkbox input "true"
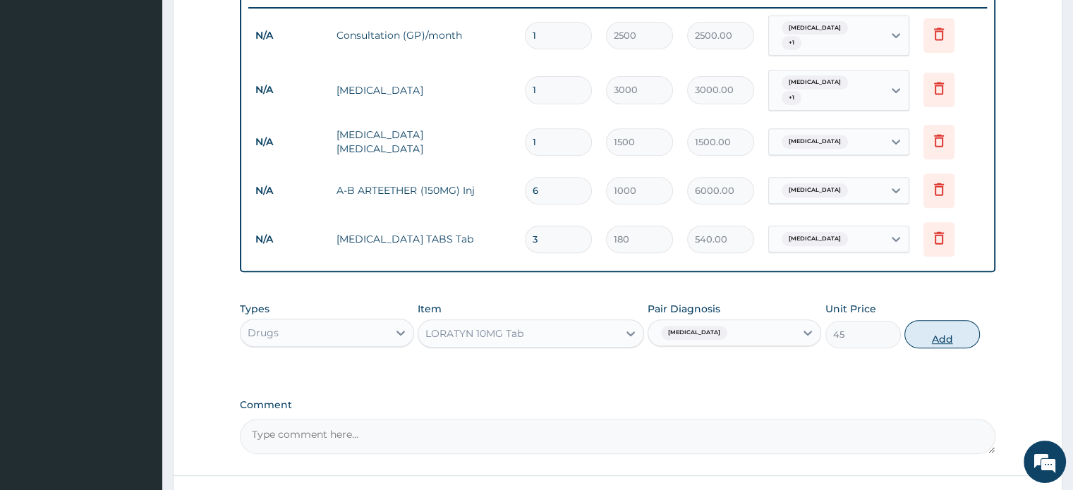
click at [952, 320] on button "Add" at bounding box center [941, 334] width 75 height 28
type input "0"
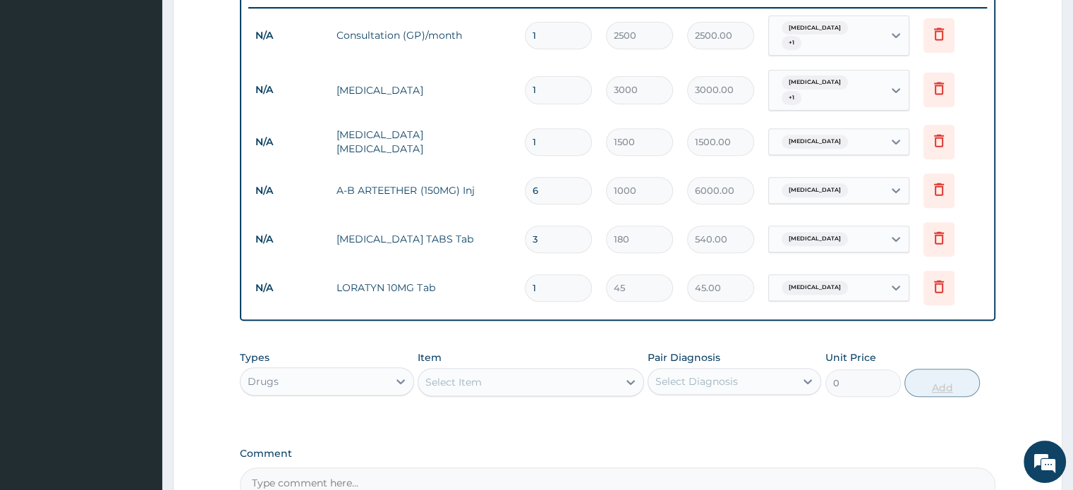
type input "15"
type input "675.00"
type input "1"
type input "45.00"
type input "0.00"
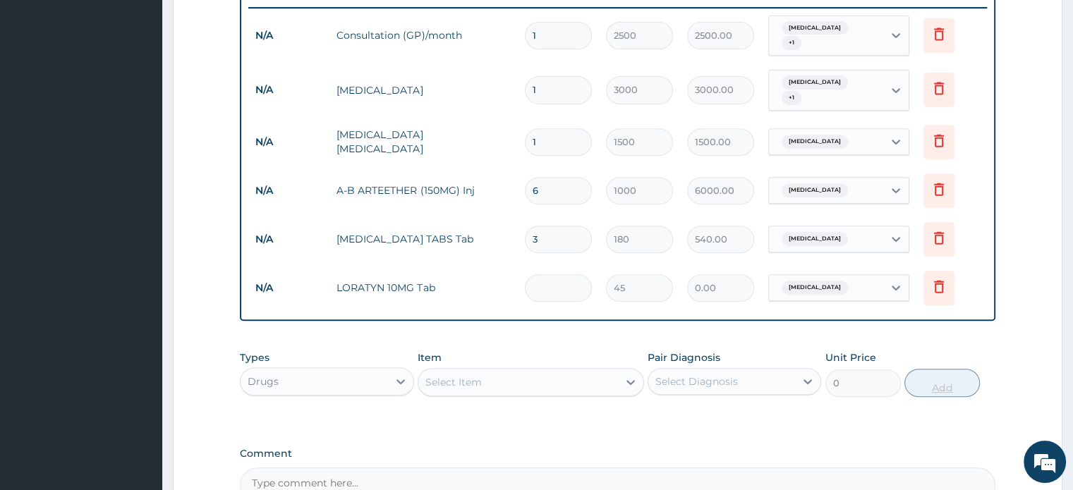
type input "5"
type input "225.00"
type input "5"
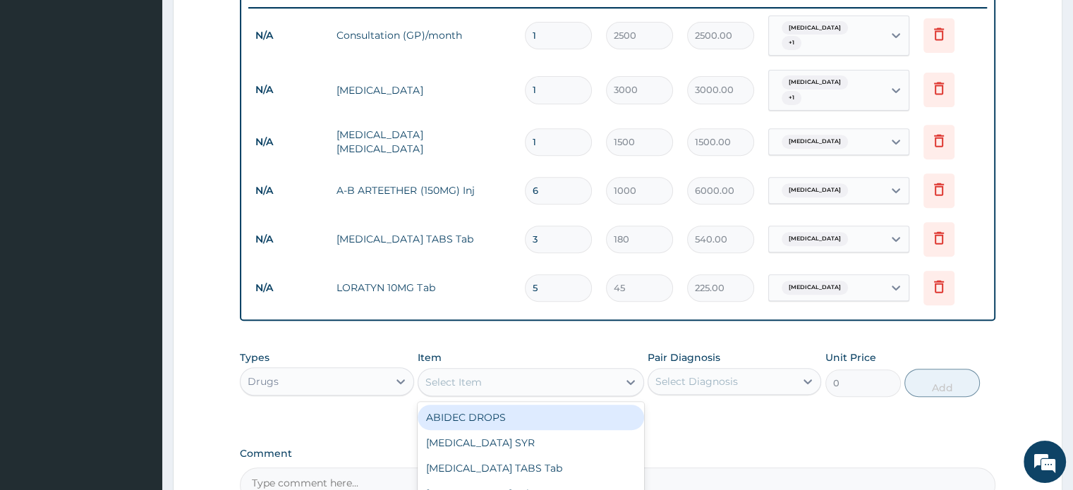
click at [561, 376] on div "Select Item" at bounding box center [518, 382] width 200 height 23
type input "pirit"
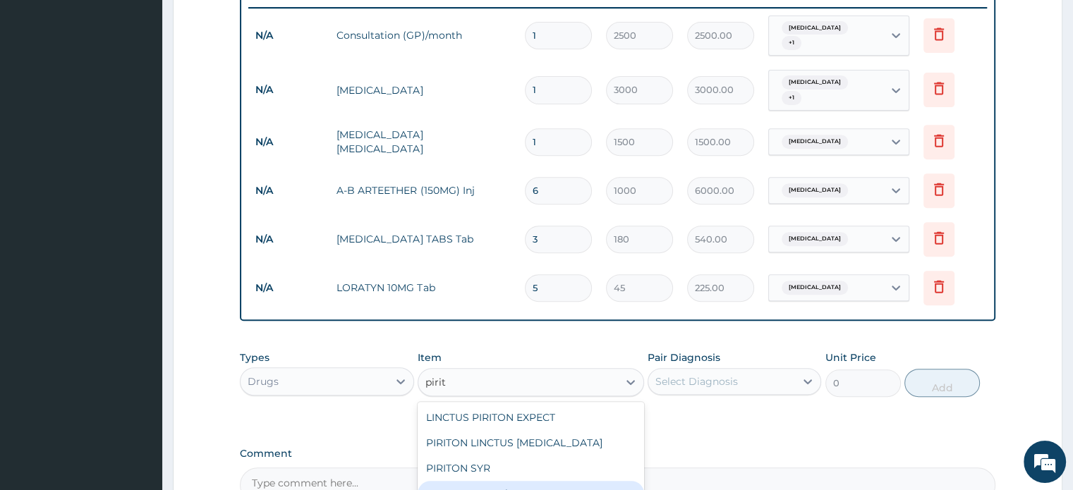
type input "22"
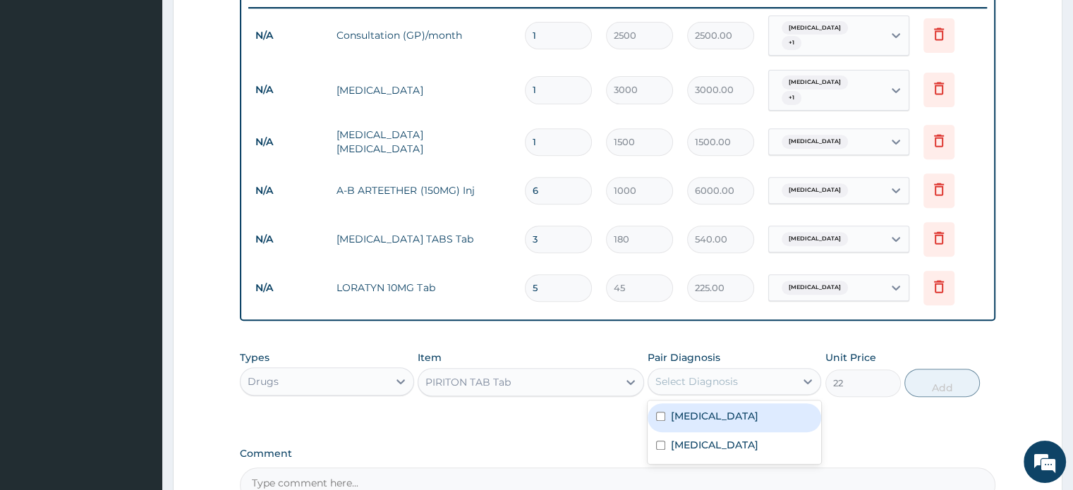
click at [719, 374] on div "Select Diagnosis" at bounding box center [696, 381] width 83 height 14
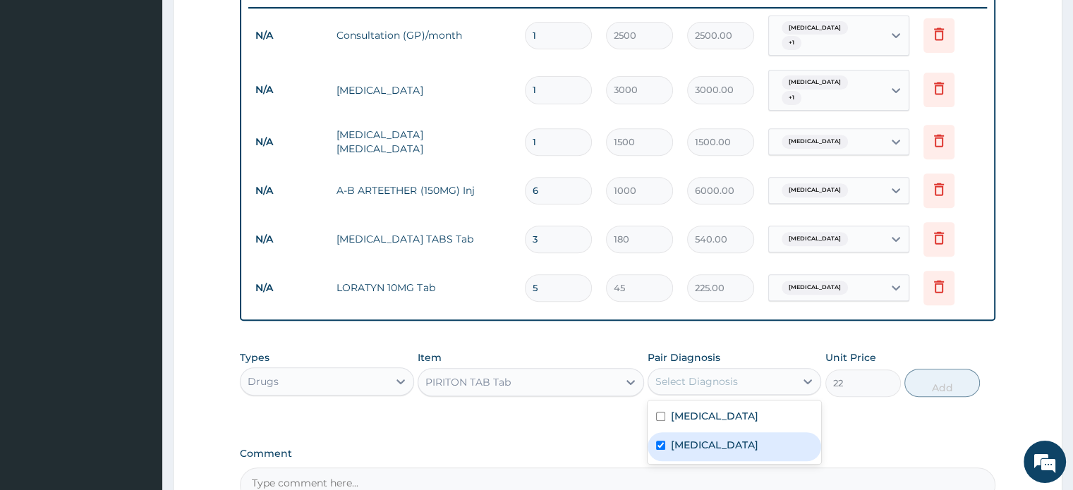
checkbox input "true"
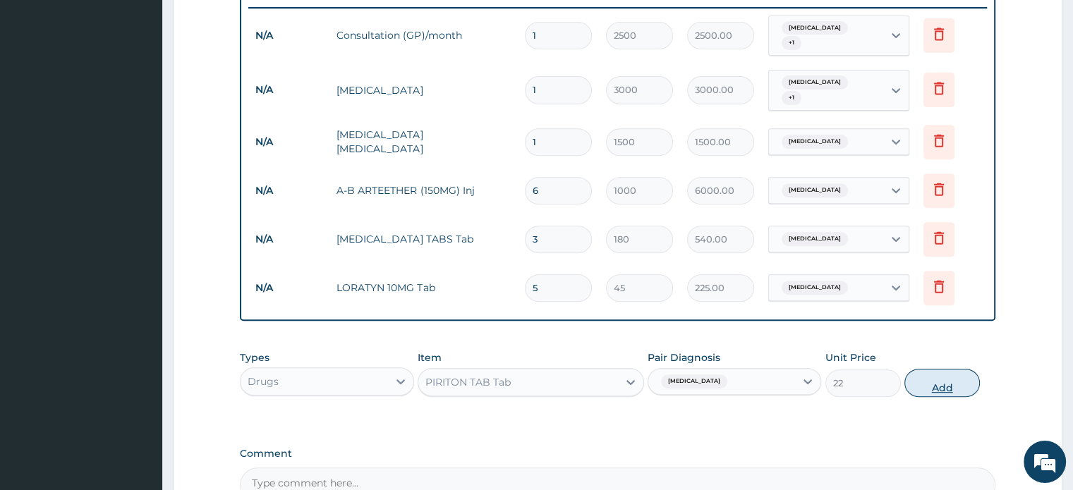
click at [956, 369] on button "Add" at bounding box center [941, 383] width 75 height 28
type input "0"
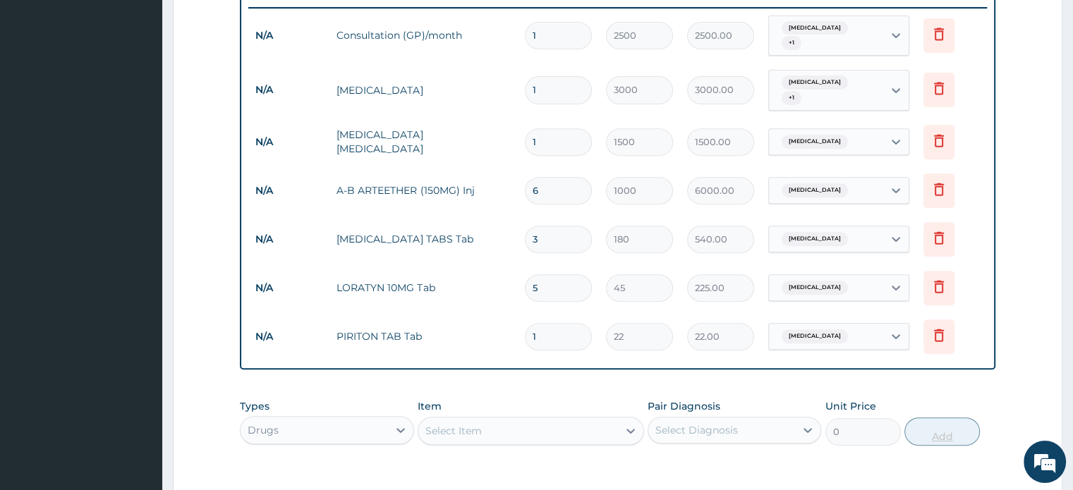
type input "10"
type input "220.00"
type input "10"
click at [563, 422] on div "Select Item" at bounding box center [518, 431] width 200 height 23
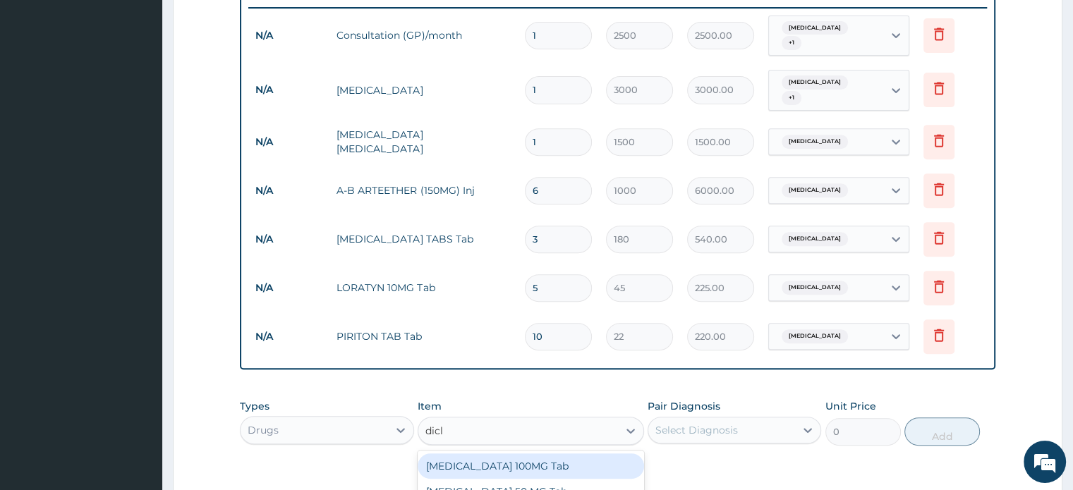
type input "diclo"
type input "90"
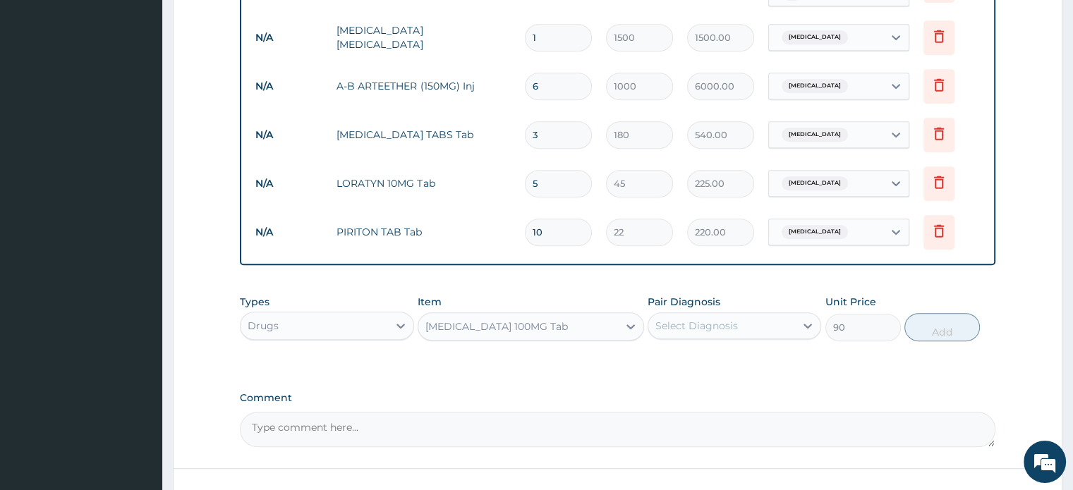
scroll to position [748, 0]
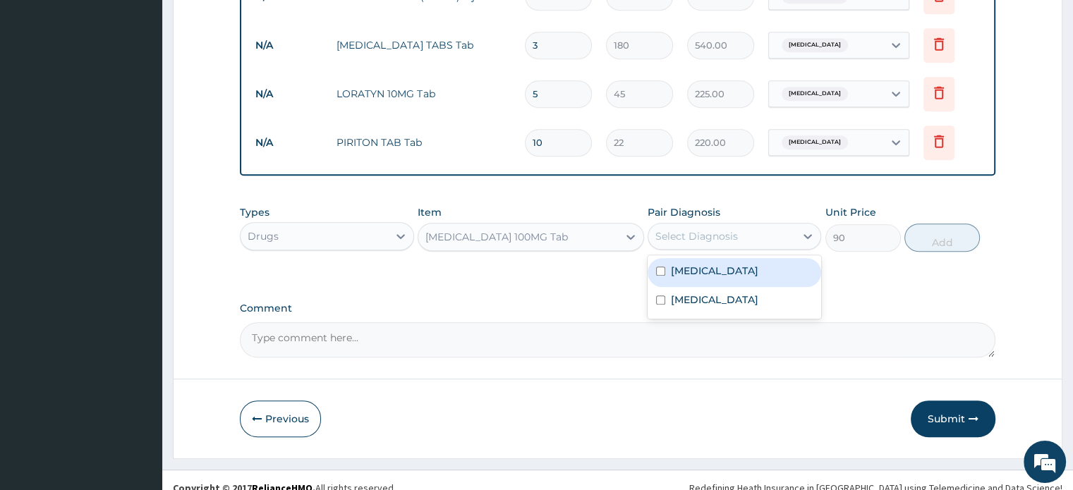
click at [705, 229] on div "Select Diagnosis" at bounding box center [696, 236] width 83 height 14
checkbox input "true"
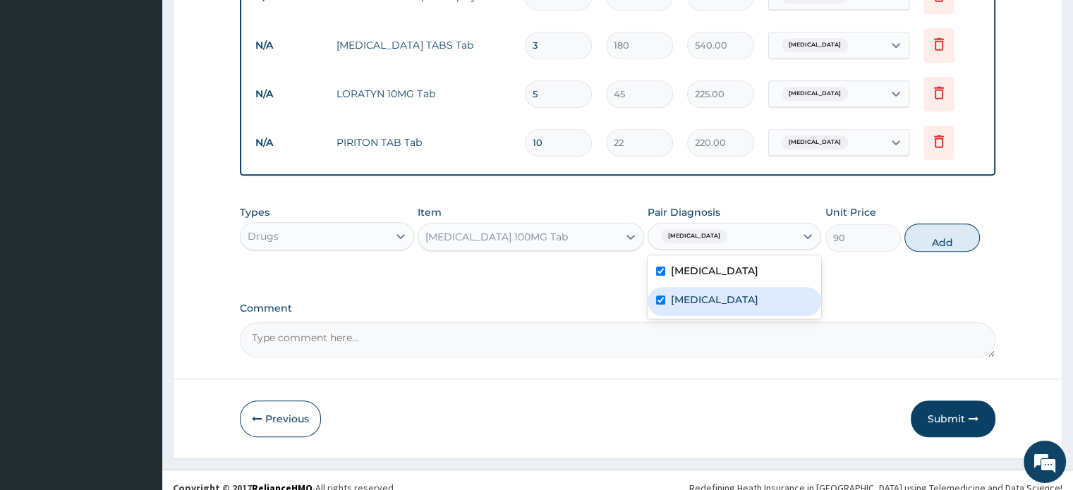
checkbox input "true"
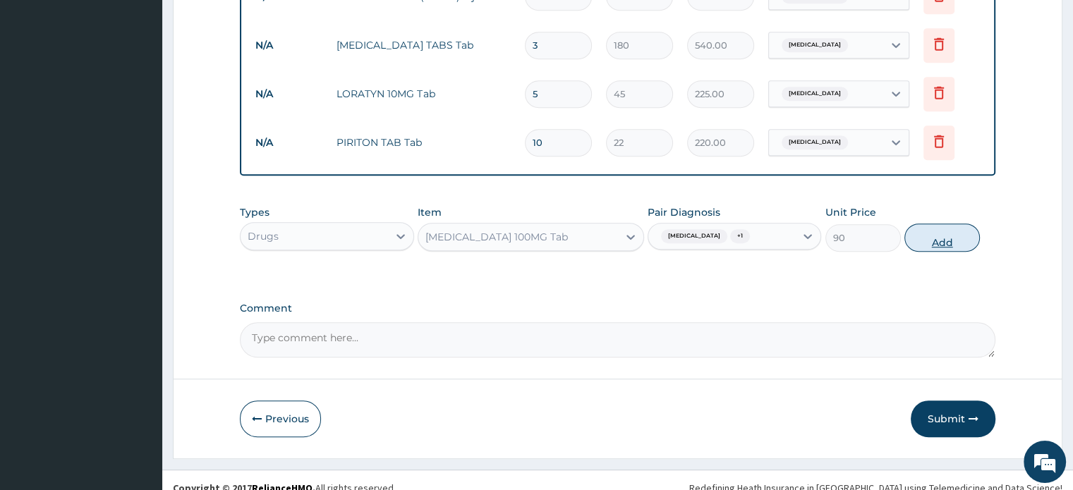
click at [935, 224] on button "Add" at bounding box center [941, 238] width 75 height 28
type input "0"
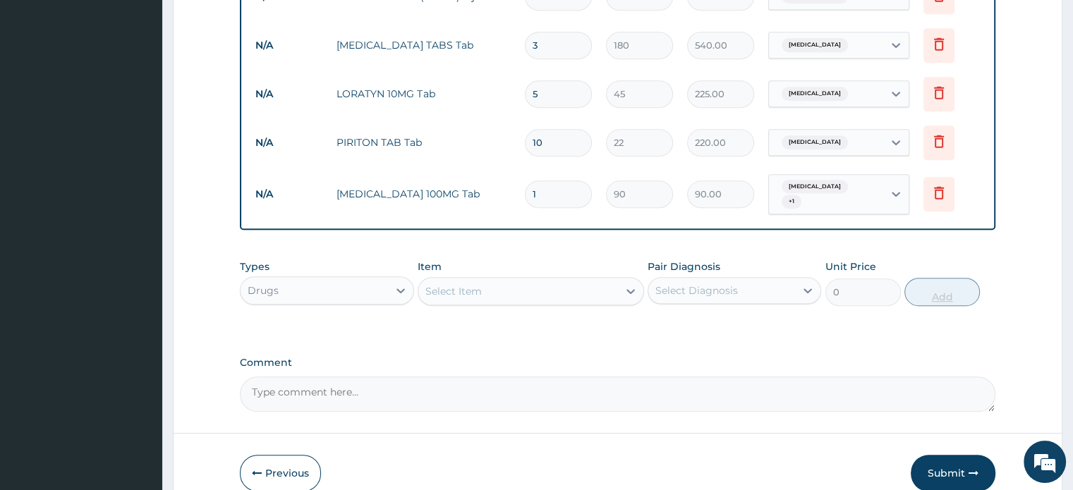
type input "0.00"
type input "6"
type input "540.00"
type input "6"
click at [890, 252] on div "Types Drugs Item Select Item Pair Diagnosis Select Diagnosis Unit Price 0 Add" at bounding box center [617, 282] width 755 height 61
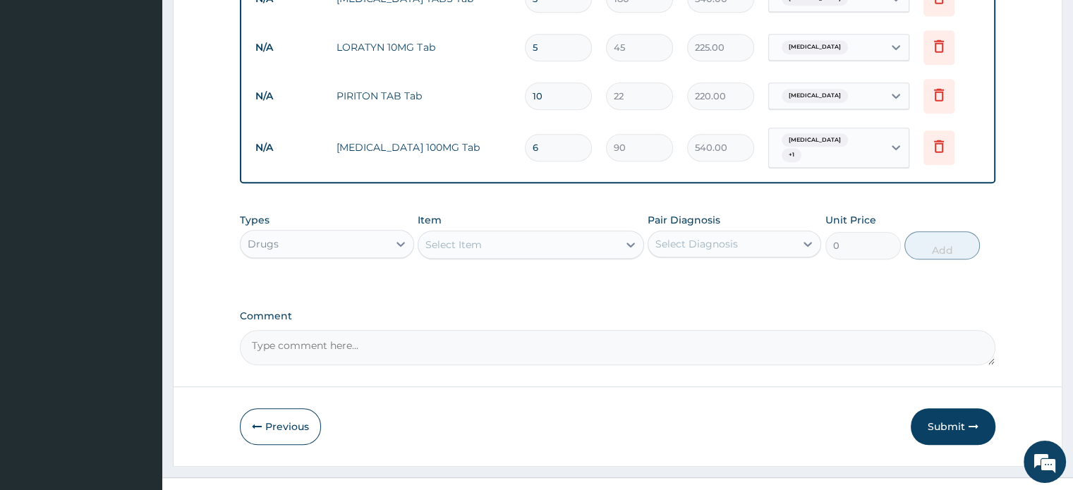
scroll to position [797, 0]
click at [940, 406] on button "Submit" at bounding box center [952, 424] width 85 height 37
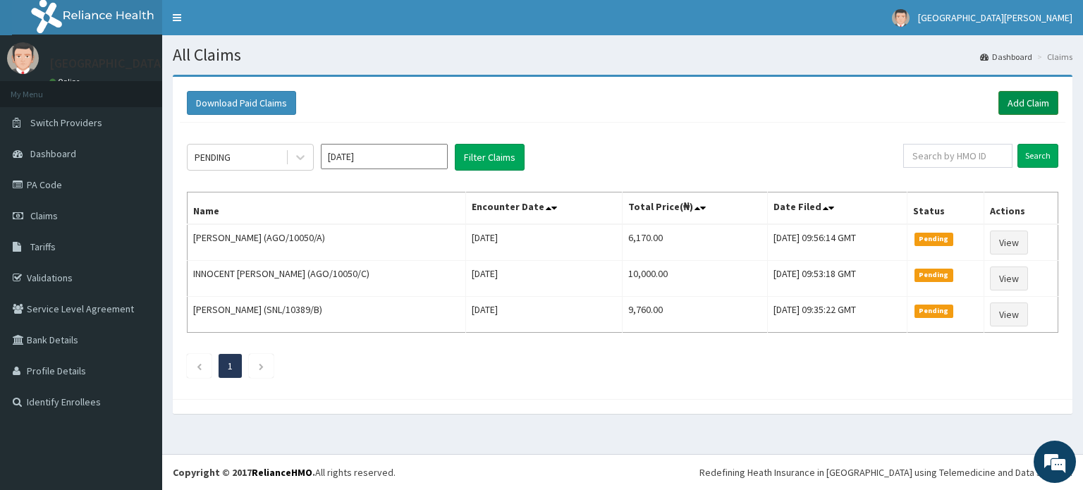
click at [1035, 110] on link "Add Claim" at bounding box center [1029, 103] width 60 height 24
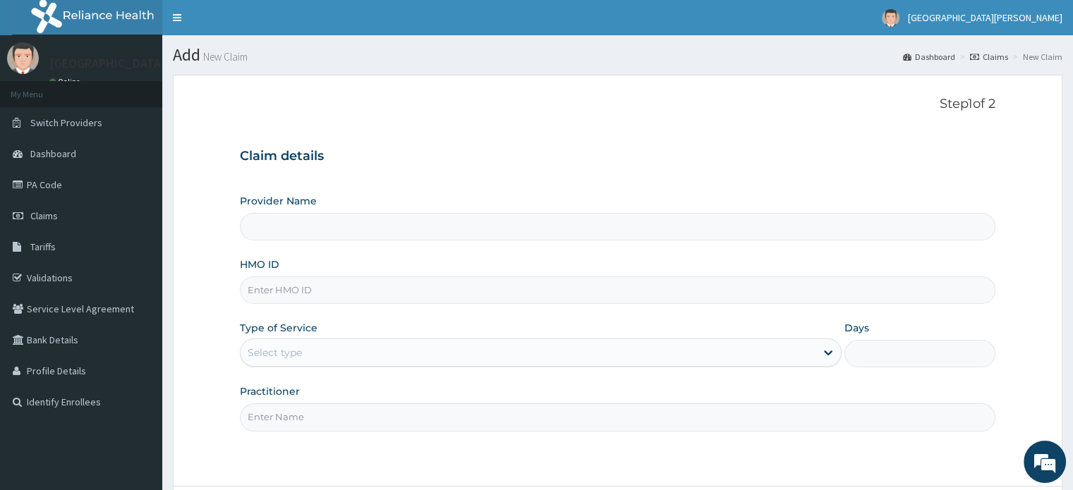
click at [412, 295] on input "HMO ID" at bounding box center [617, 290] width 755 height 28
type input "NBC/1"
type input "[GEOGRAPHIC_DATA][PERSON_NAME]"
type input "NBC/10898/A"
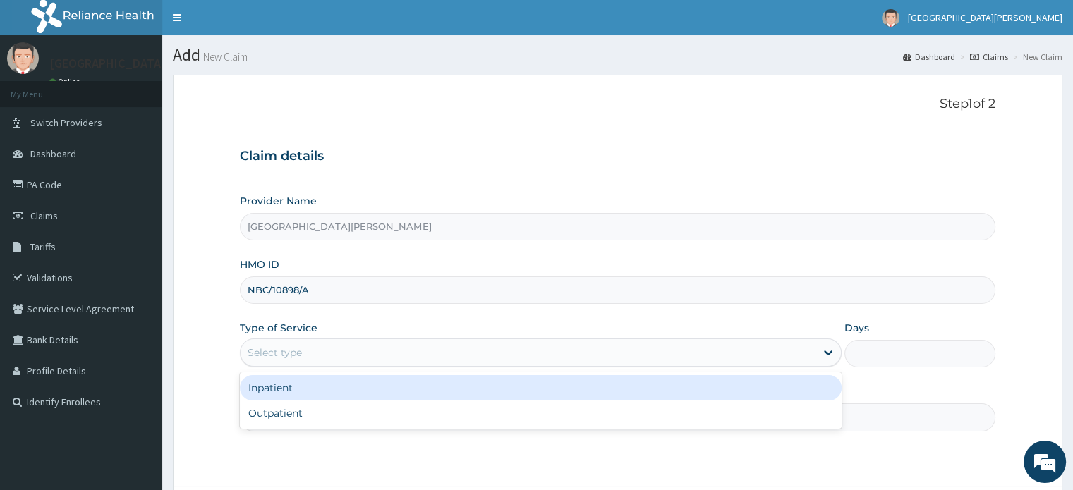
click at [437, 355] on div "Select type" at bounding box center [527, 352] width 575 height 23
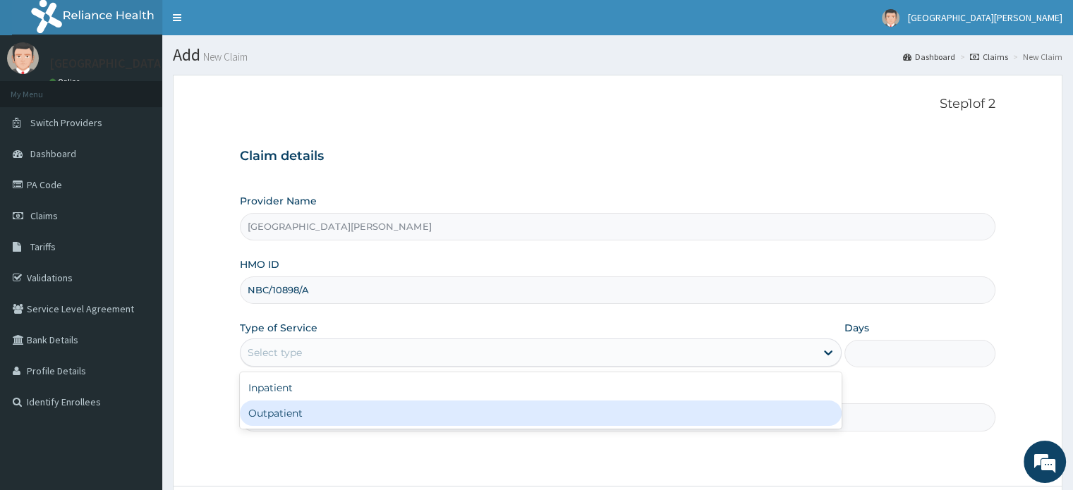
type input "1"
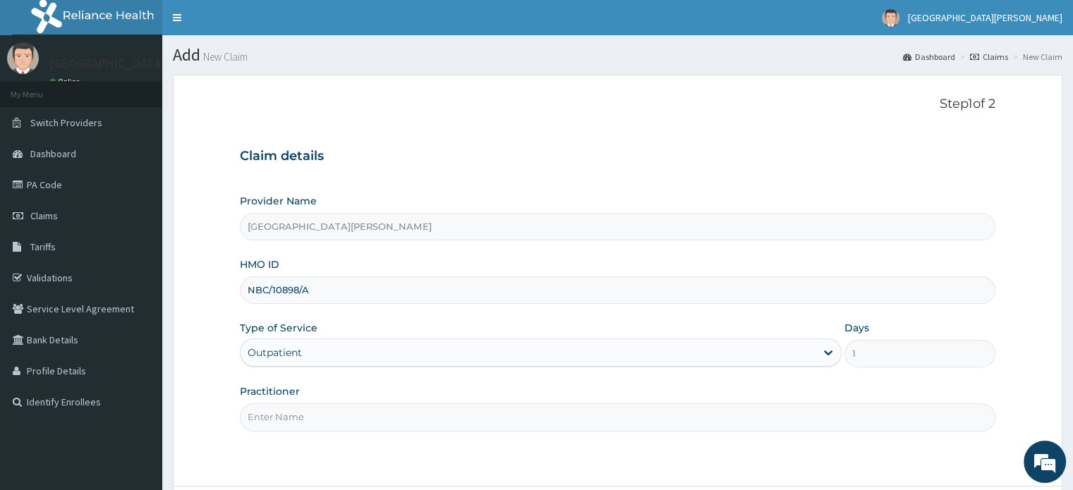
click at [429, 410] on input "Practitioner" at bounding box center [617, 417] width 755 height 28
type input "Dr Ogoke"
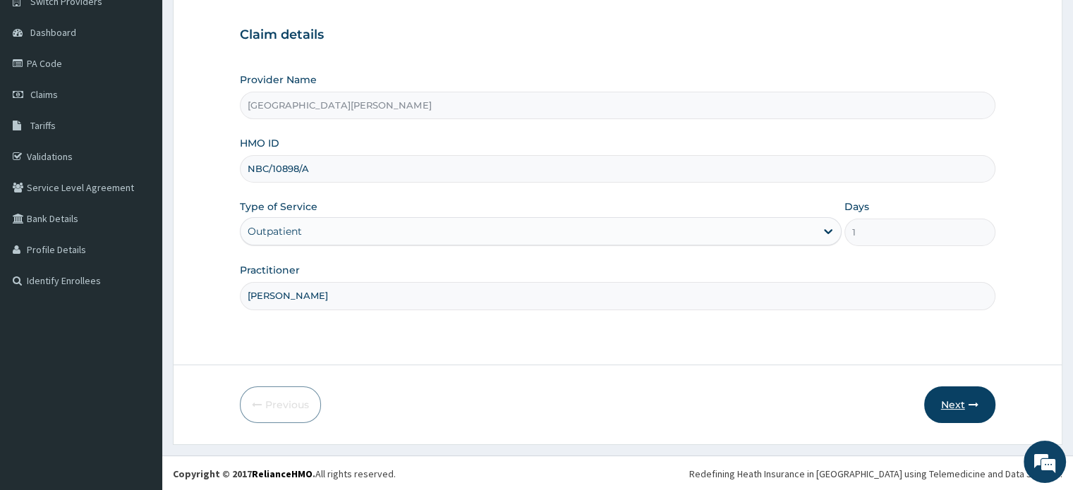
click at [966, 390] on button "Next" at bounding box center [959, 404] width 71 height 37
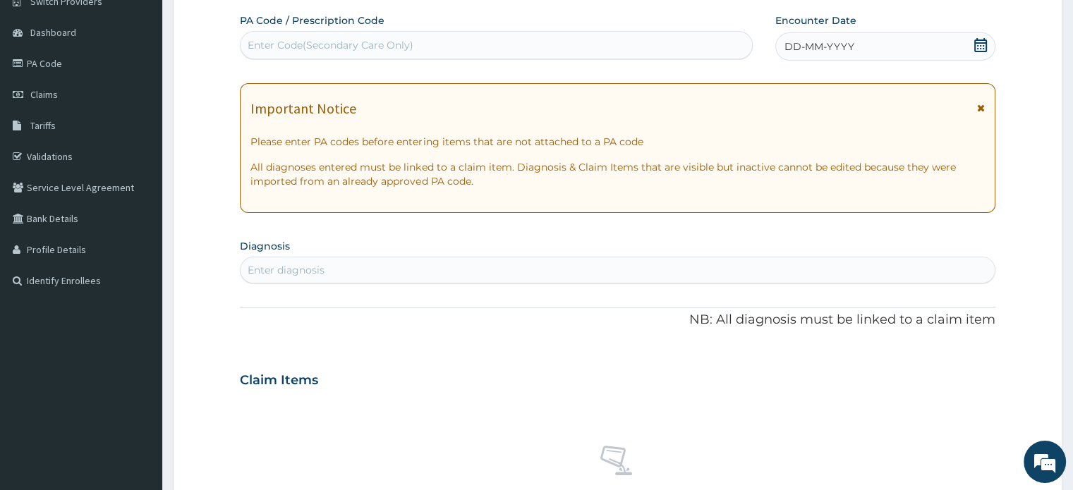
click at [979, 42] on icon at bounding box center [980, 45] width 13 height 14
click at [710, 265] on div "Enter diagnosis" at bounding box center [616, 270] width 753 height 23
type input "c"
type input "gp"
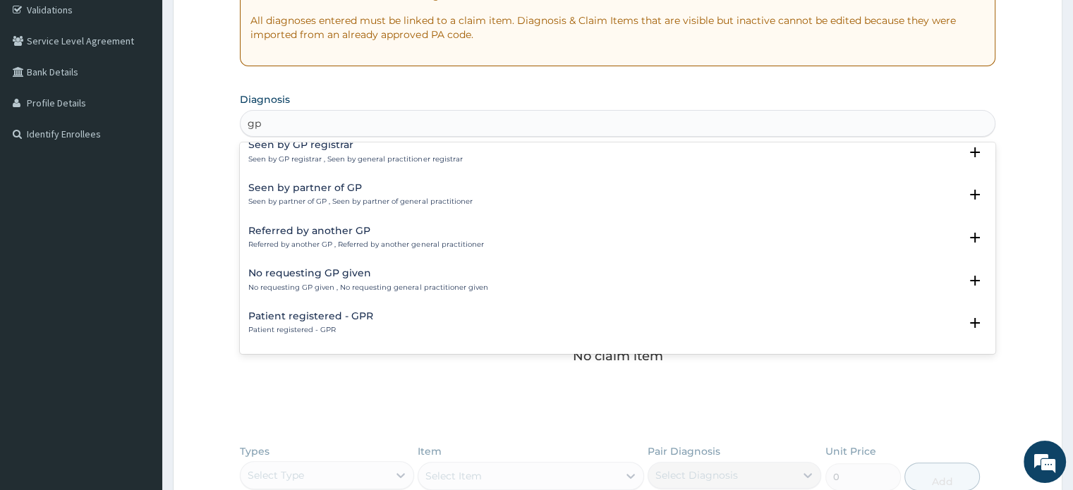
scroll to position [267, 0]
click at [338, 193] on h4 "Seen by partner of GP" at bounding box center [360, 188] width 224 height 11
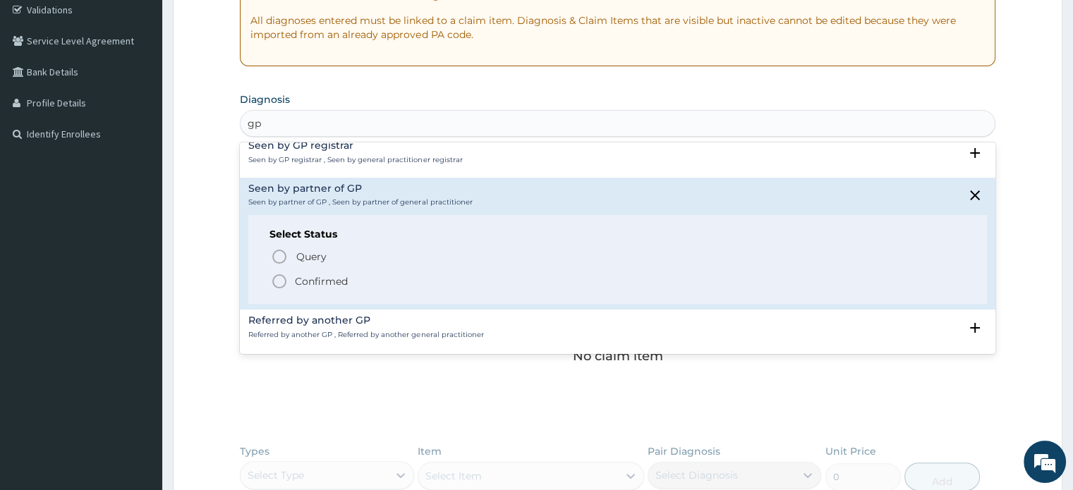
click at [338, 193] on h4 "Seen by partner of GP" at bounding box center [360, 188] width 224 height 11
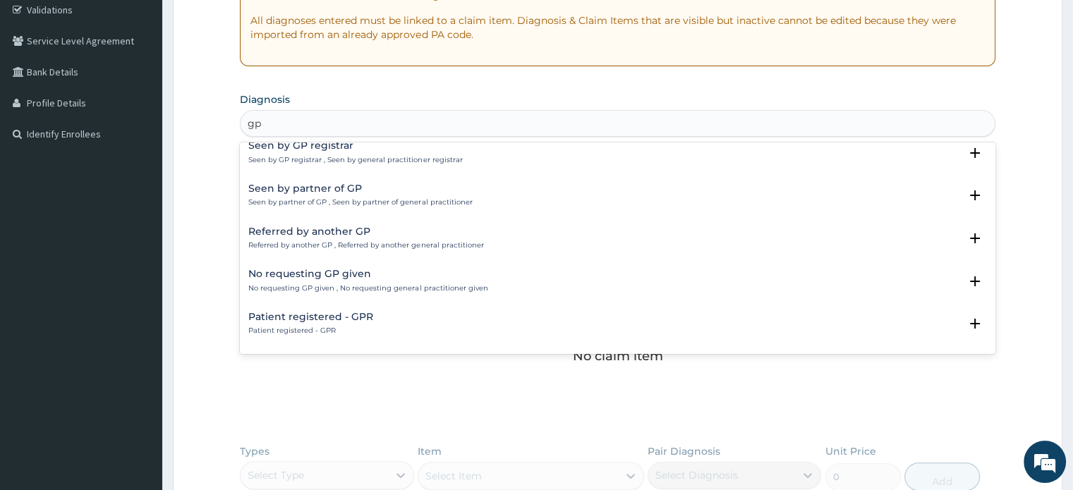
click at [373, 159] on p "Seen by GP registrar , Seen by general practitioner registrar" at bounding box center [355, 160] width 214 height 10
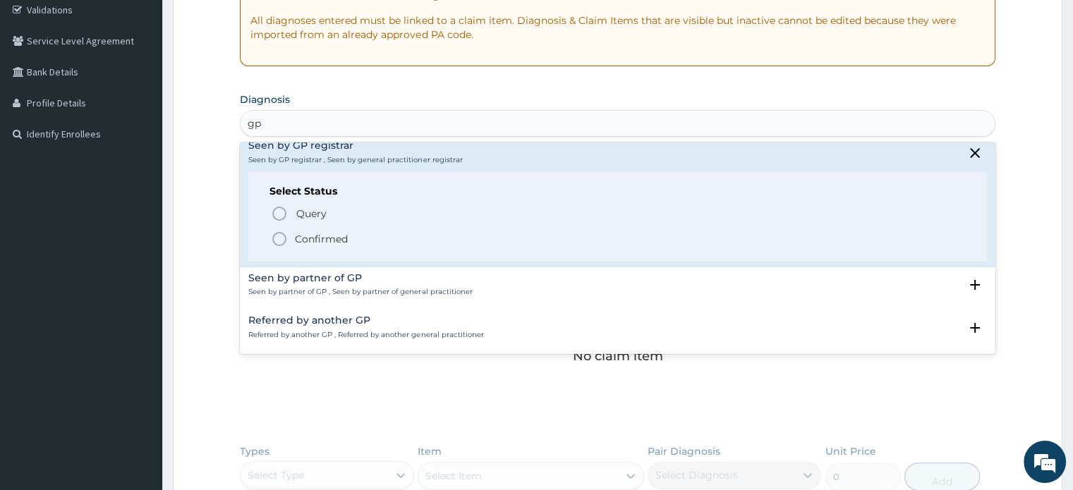
click at [297, 233] on p "Confirmed" at bounding box center [321, 239] width 53 height 14
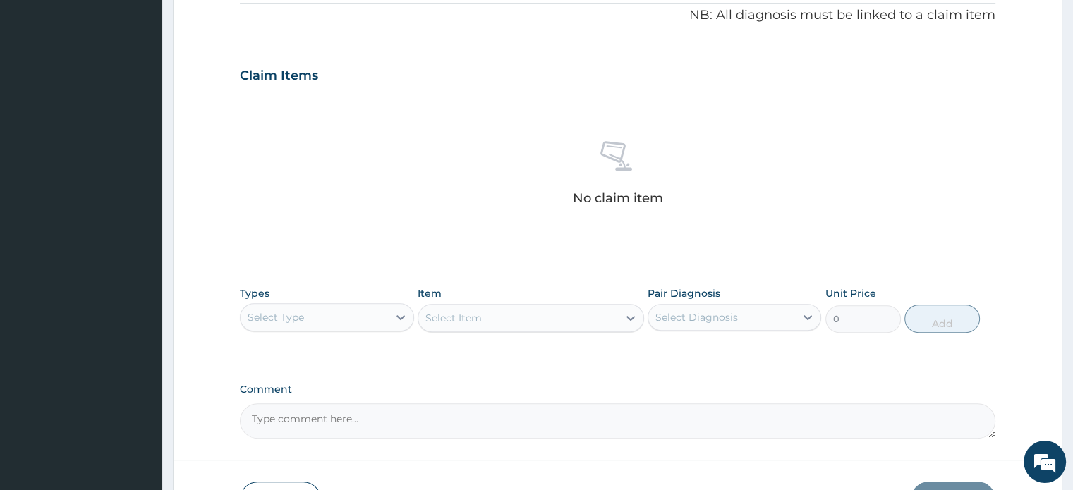
scroll to position [525, 0]
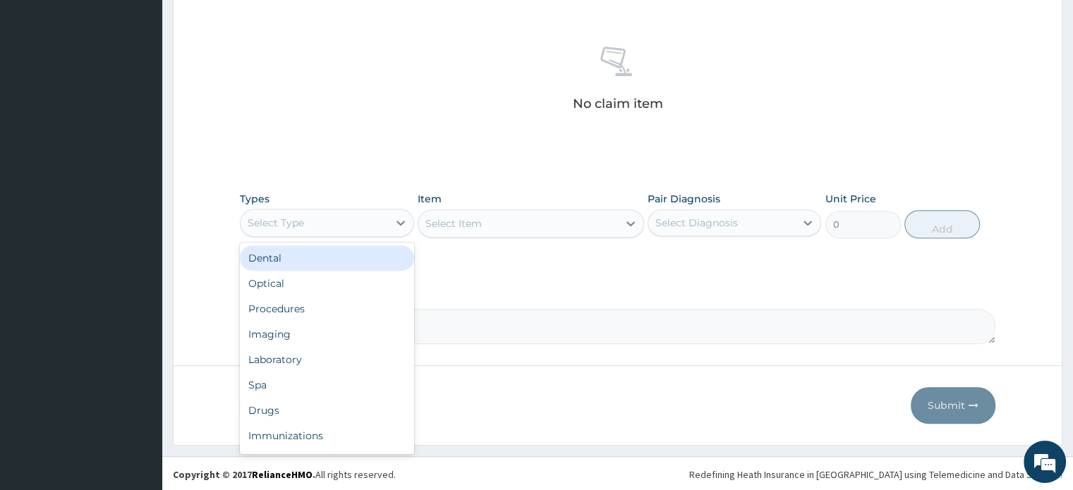
click at [329, 229] on div "Select Type" at bounding box center [313, 223] width 147 height 23
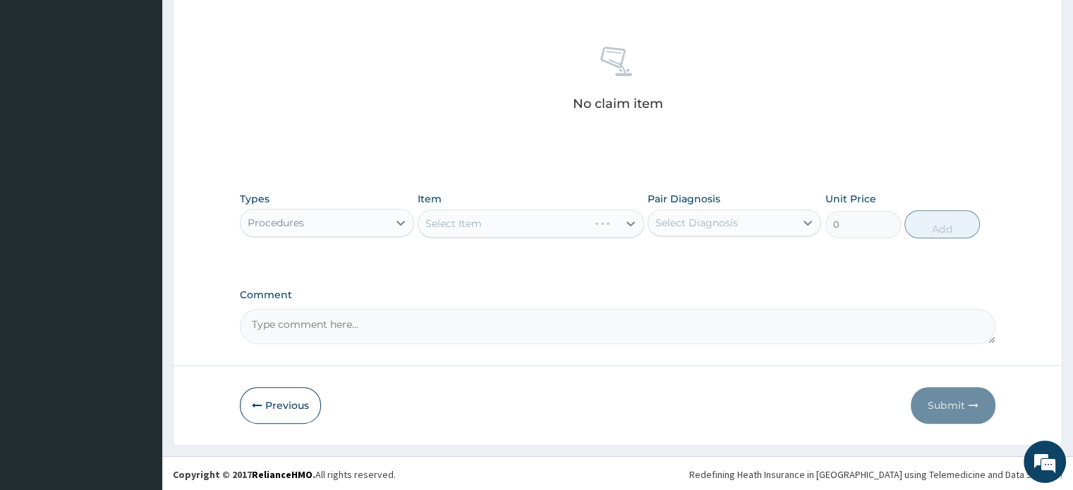
click at [487, 214] on div "Select Item" at bounding box center [530, 223] width 226 height 28
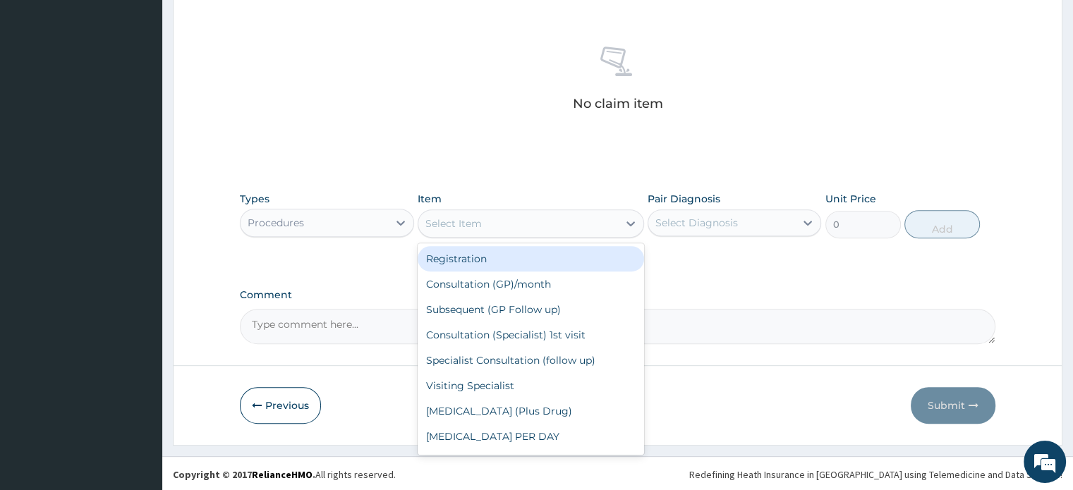
click at [487, 214] on div "Select Item" at bounding box center [518, 223] width 200 height 23
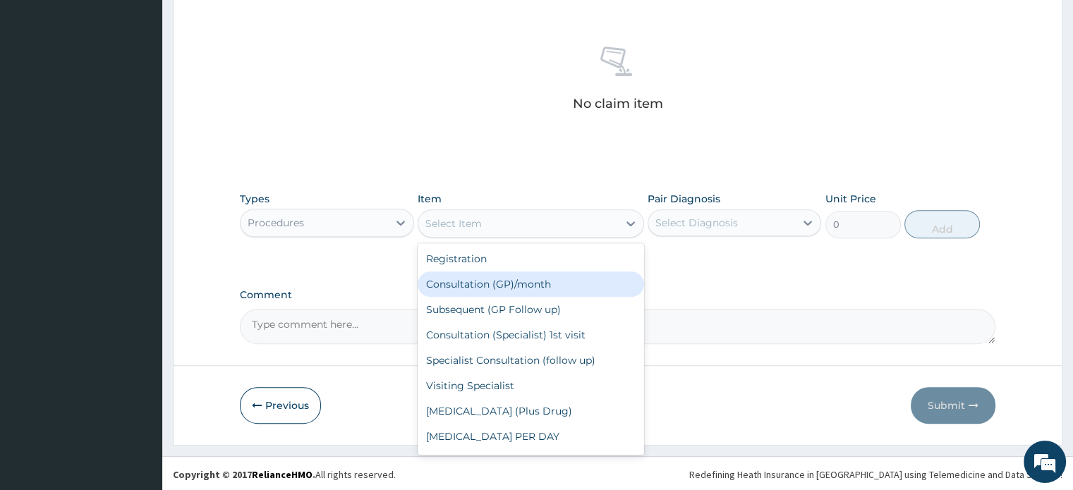
type input "2500"
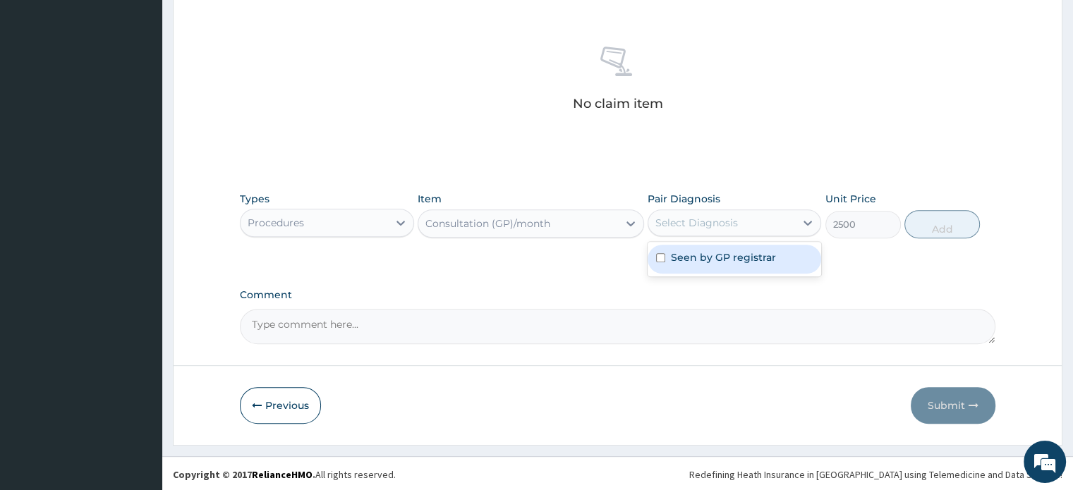
click at [740, 214] on div "Select Diagnosis" at bounding box center [721, 223] width 147 height 23
checkbox input "true"
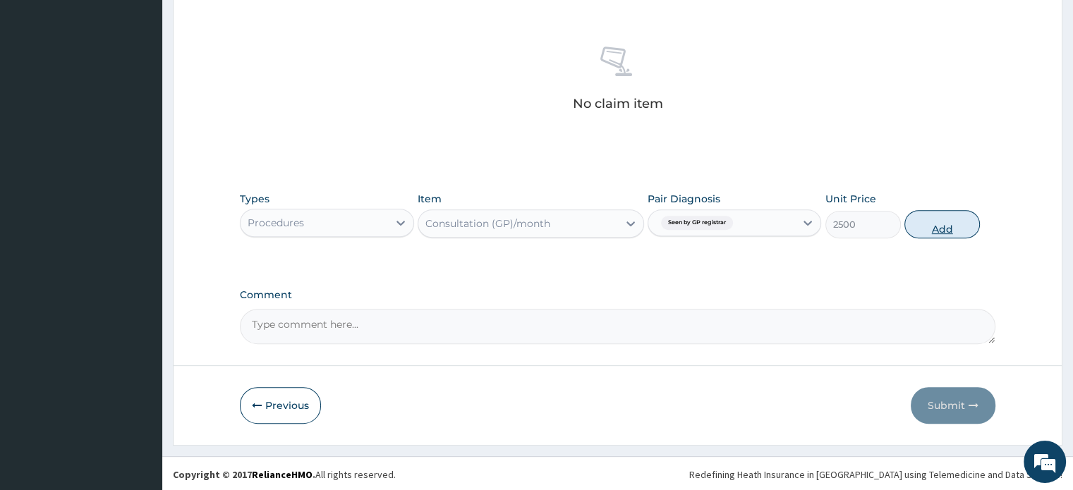
click at [925, 222] on button "Add" at bounding box center [941, 224] width 75 height 28
type input "0"
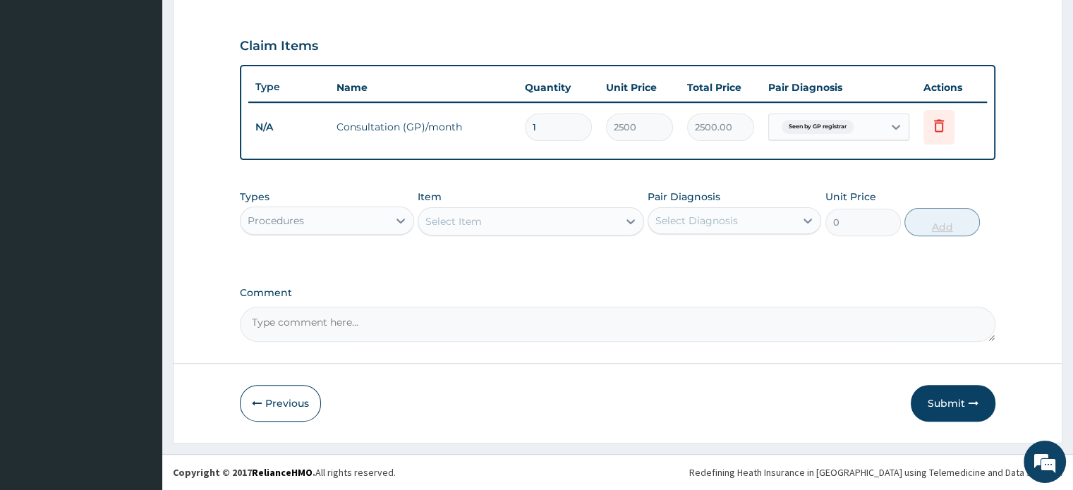
scroll to position [457, 0]
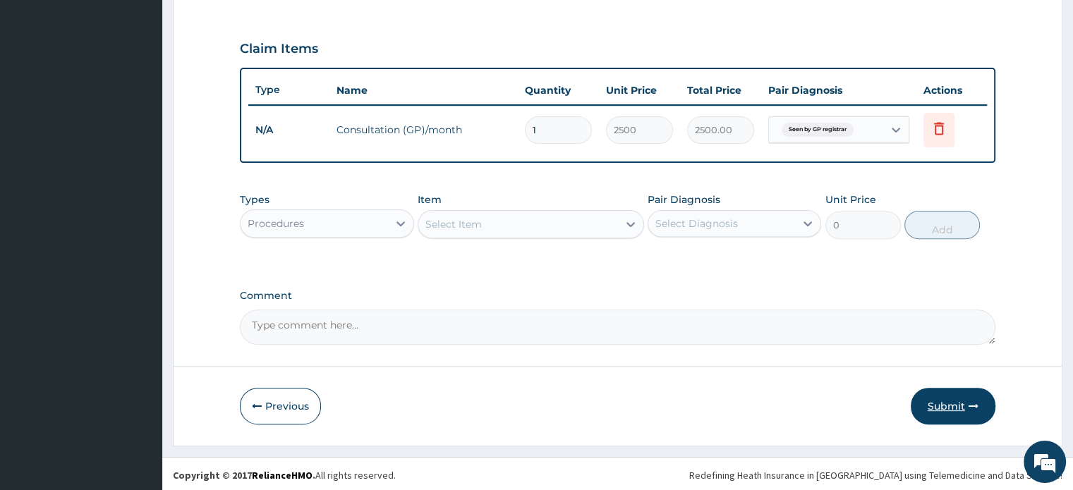
click at [944, 391] on button "Submit" at bounding box center [952, 406] width 85 height 37
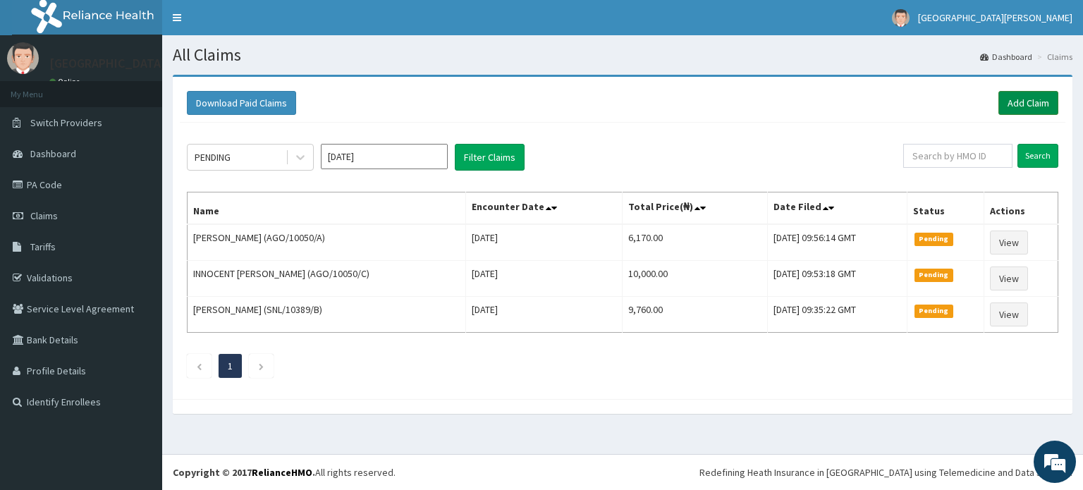
click at [1040, 99] on link "Add Claim" at bounding box center [1029, 103] width 60 height 24
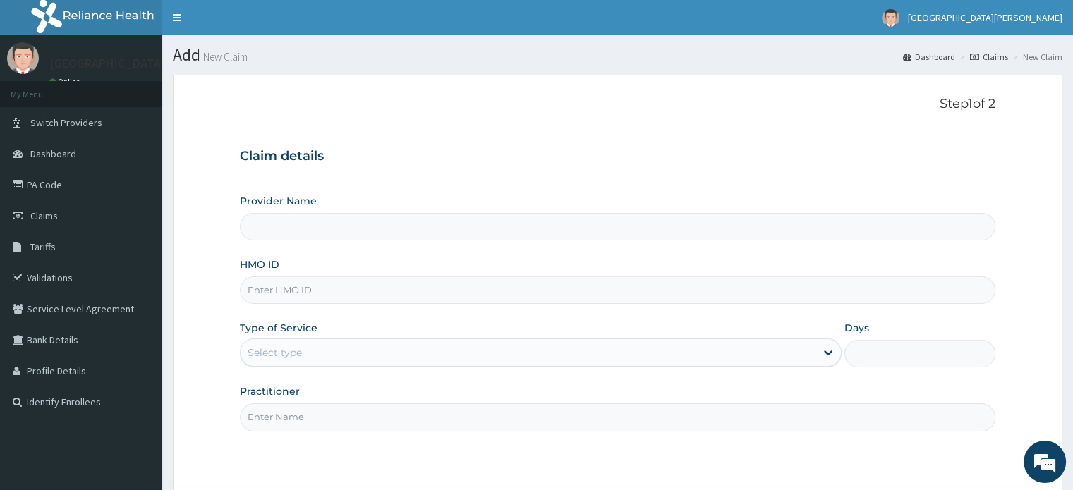
type input "[GEOGRAPHIC_DATA][PERSON_NAME]"
click at [457, 284] on input "HMO ID" at bounding box center [617, 290] width 755 height 28
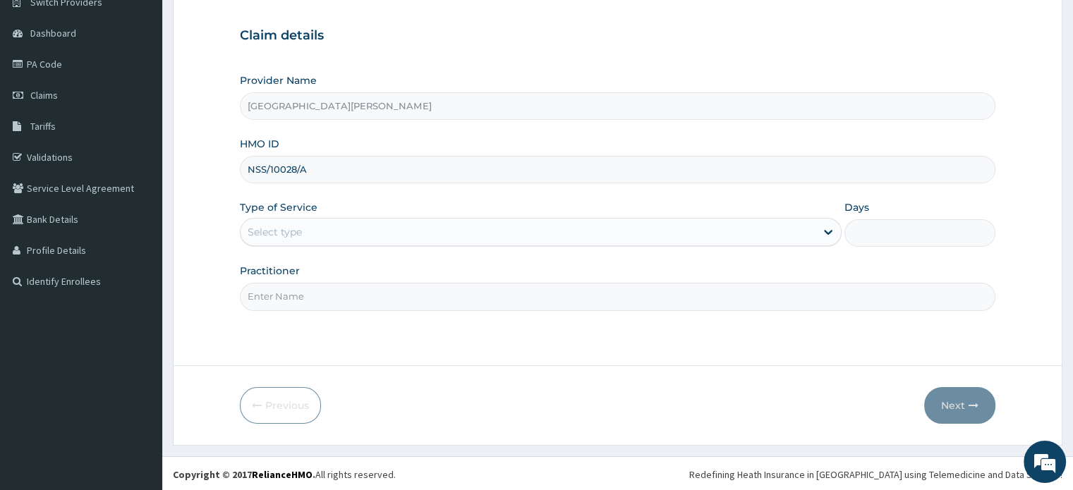
scroll to position [121, 0]
type input "NSS/10028/A"
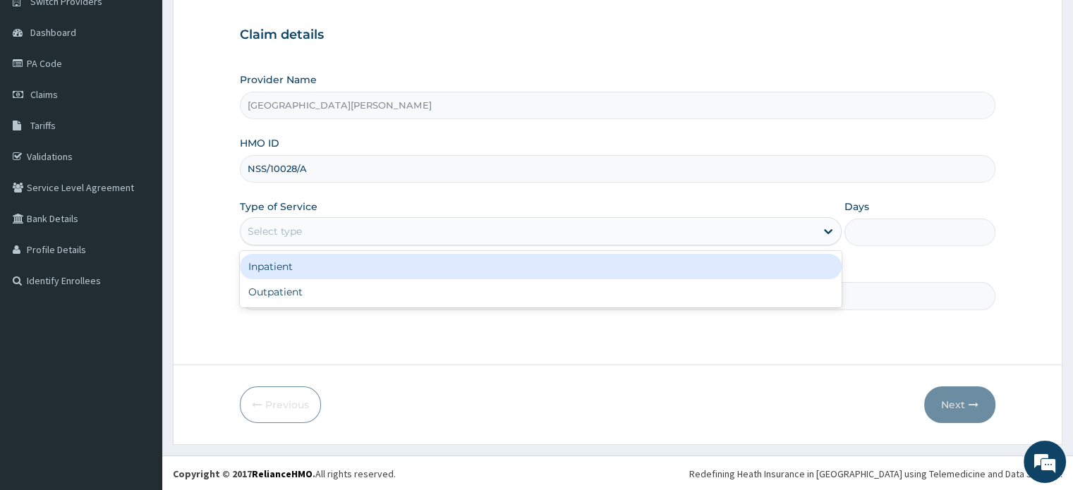
click at [494, 237] on div "Select type" at bounding box center [527, 231] width 575 height 23
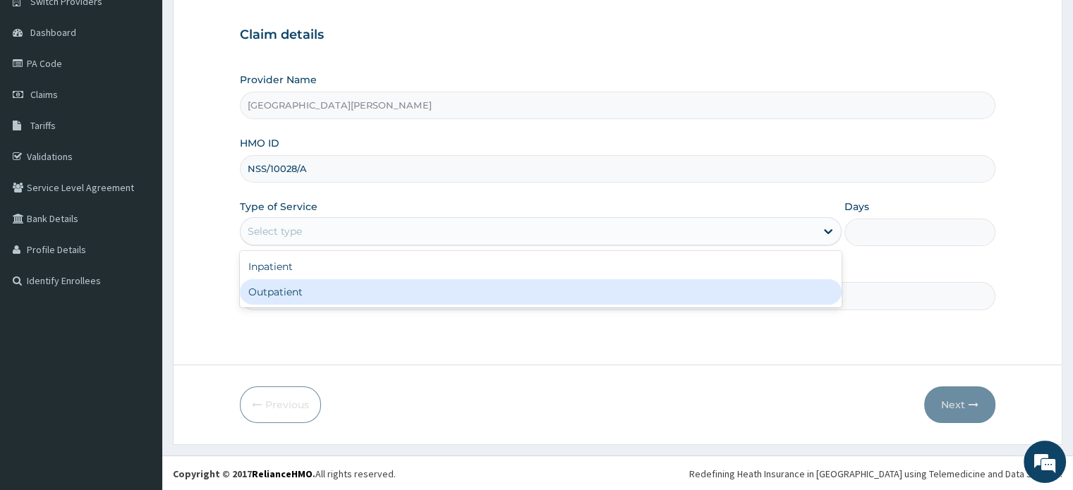
type input "1"
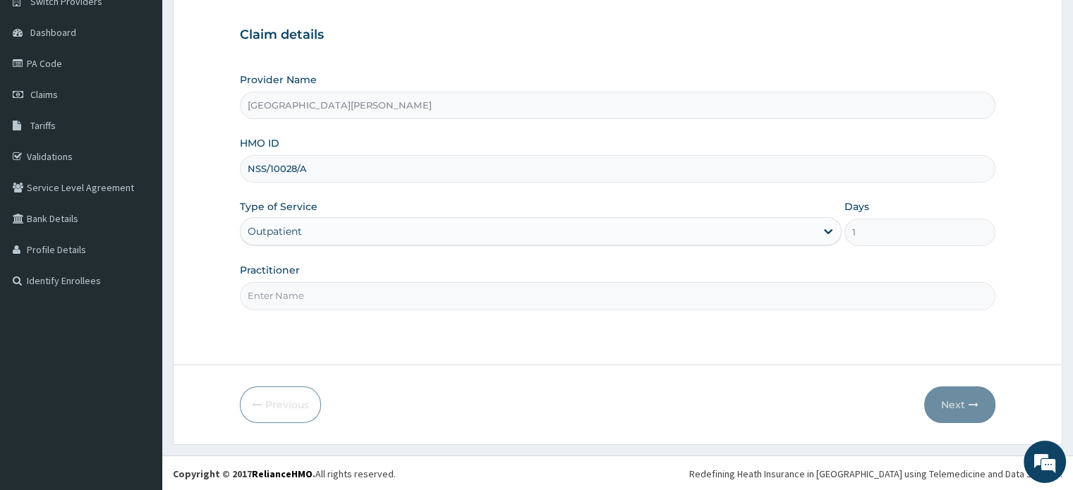
click at [467, 284] on input "Practitioner" at bounding box center [617, 296] width 755 height 28
type input "Dr [PERSON_NAME]"
click at [965, 414] on button "Next" at bounding box center [959, 404] width 71 height 37
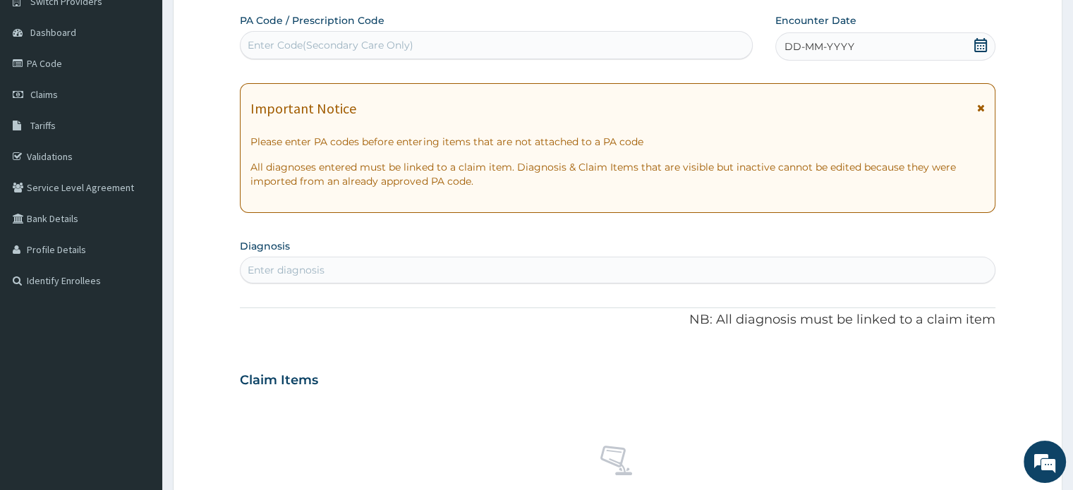
click at [979, 47] on icon at bounding box center [980, 45] width 13 height 14
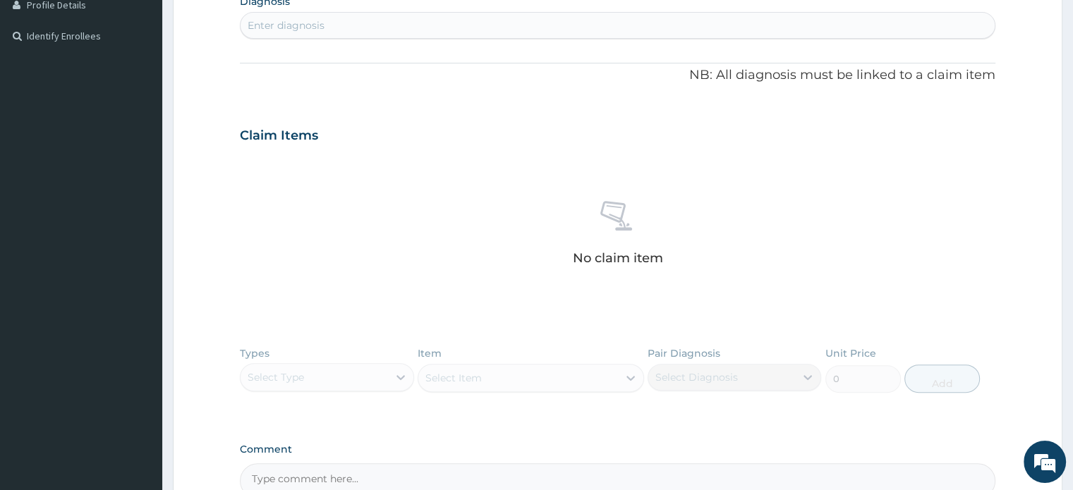
scroll to position [369, 0]
click at [867, 19] on div "Enter diagnosis" at bounding box center [616, 22] width 753 height 23
type input "cardiomyopa"
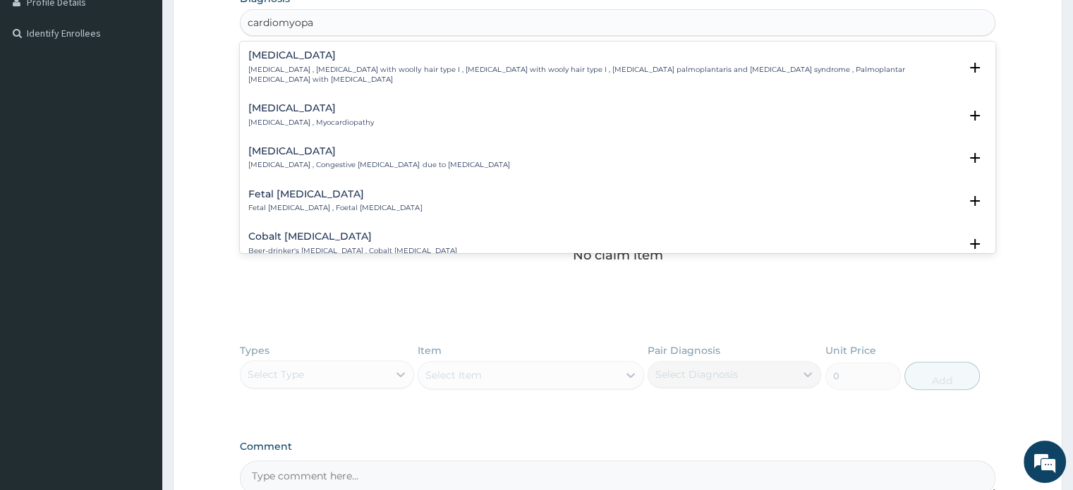
click at [294, 118] on p "[MEDICAL_DATA] , Myocardiopathy" at bounding box center [311, 123] width 126 height 10
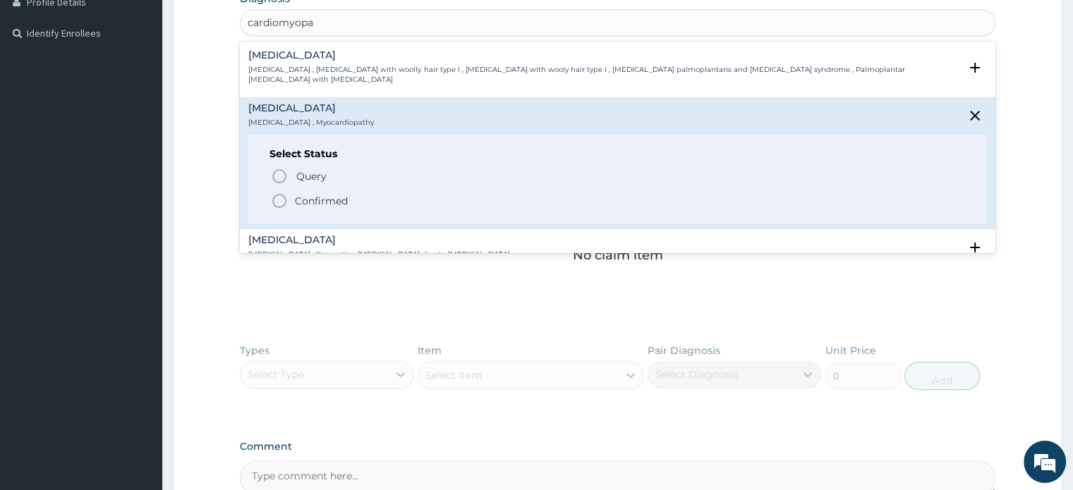
click at [322, 202] on p "Confirmed" at bounding box center [321, 201] width 53 height 14
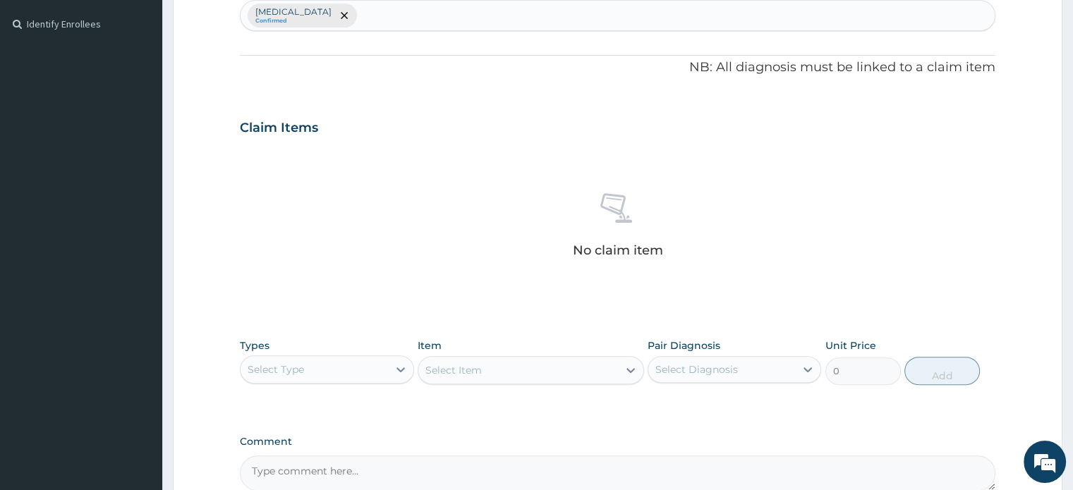
scroll to position [379, 0]
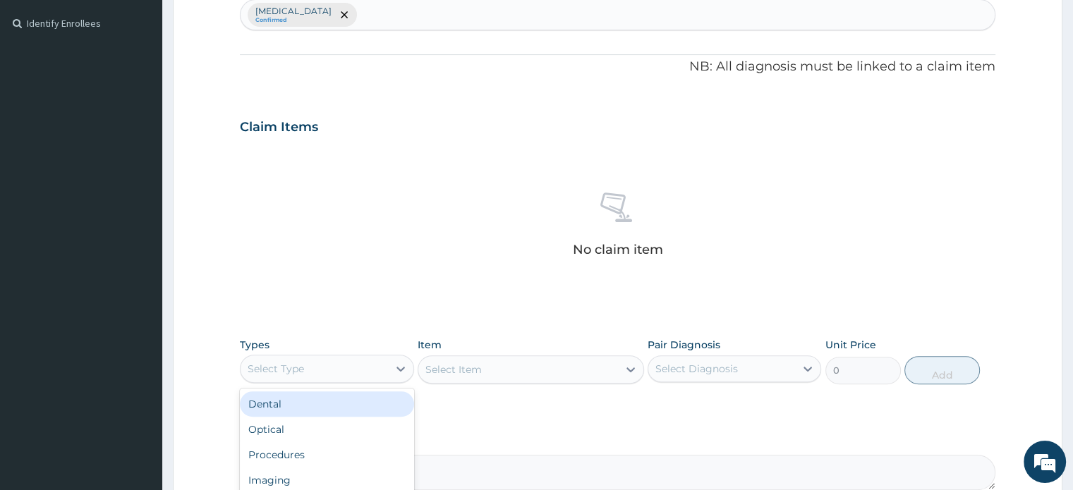
click at [354, 362] on div "Select Type" at bounding box center [313, 369] width 147 height 23
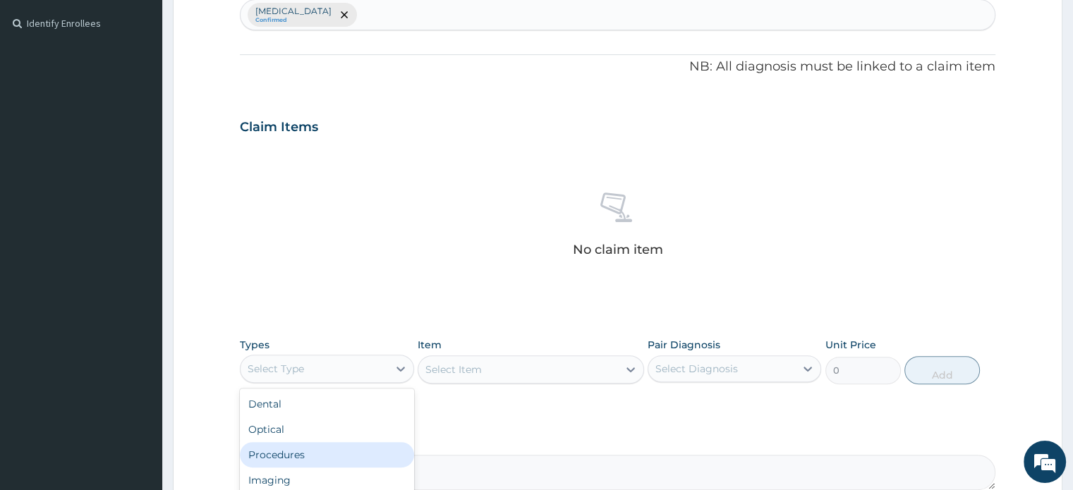
click at [316, 442] on div "Procedures" at bounding box center [326, 454] width 173 height 25
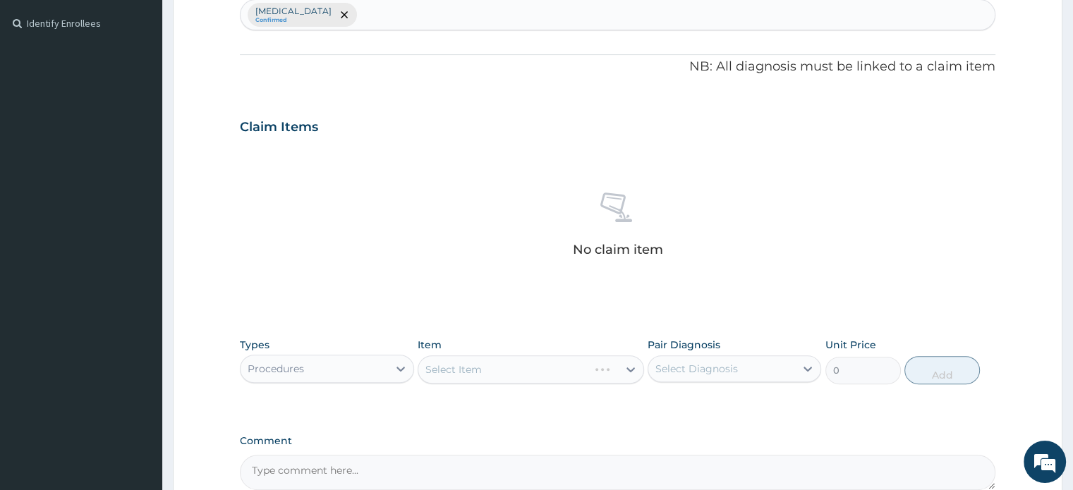
click at [447, 366] on div "Select Item" at bounding box center [530, 369] width 226 height 28
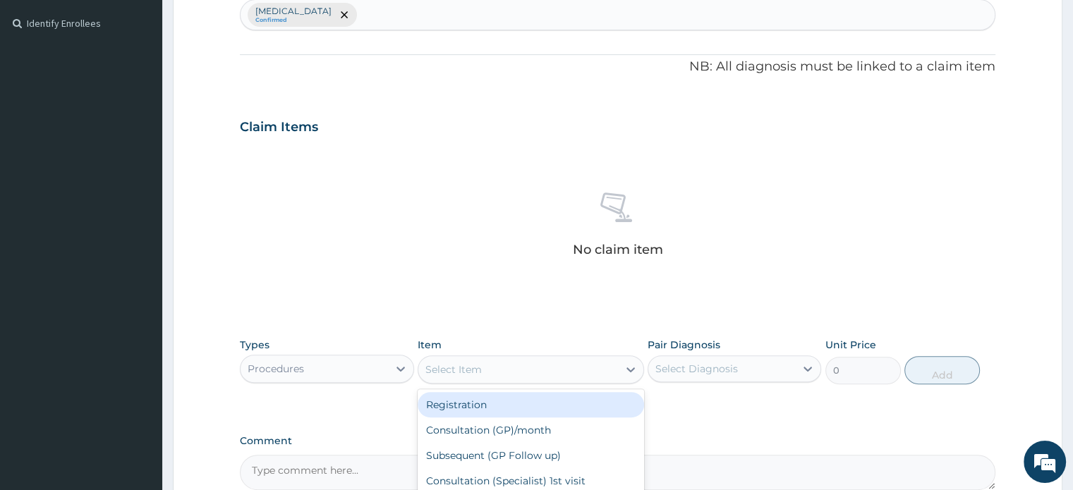
click at [447, 366] on div "Select Item" at bounding box center [453, 369] width 56 height 14
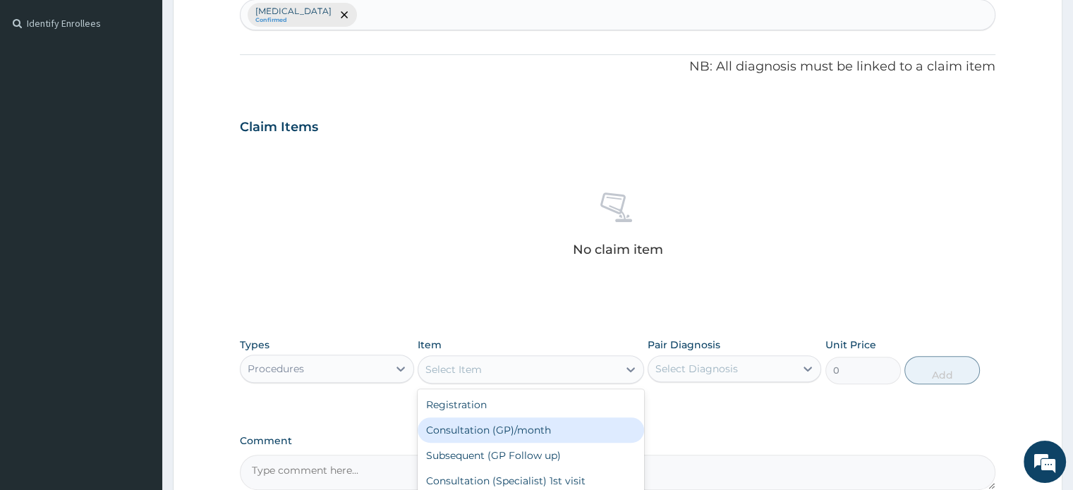
type input "2500"
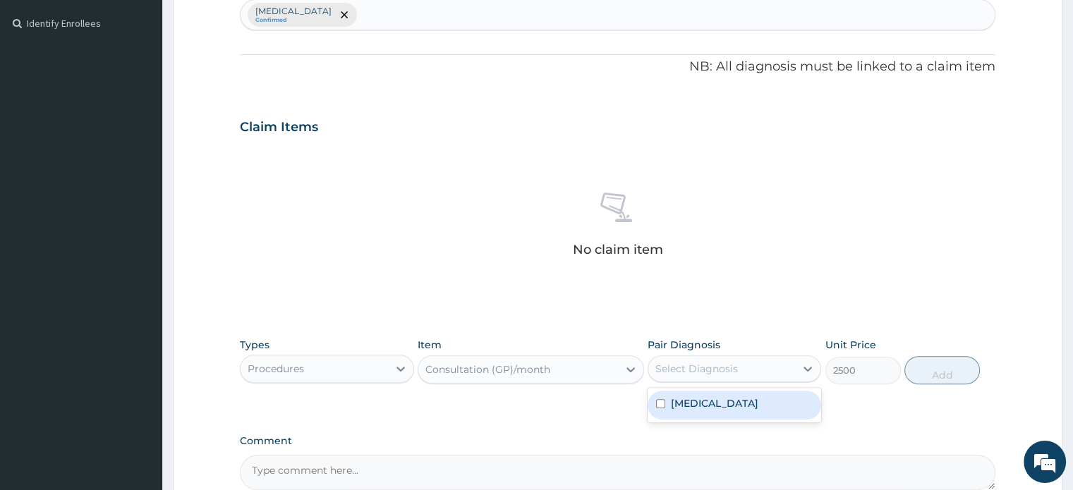
click at [666, 366] on div "Select Diagnosis" at bounding box center [696, 369] width 83 height 14
checkbox input "true"
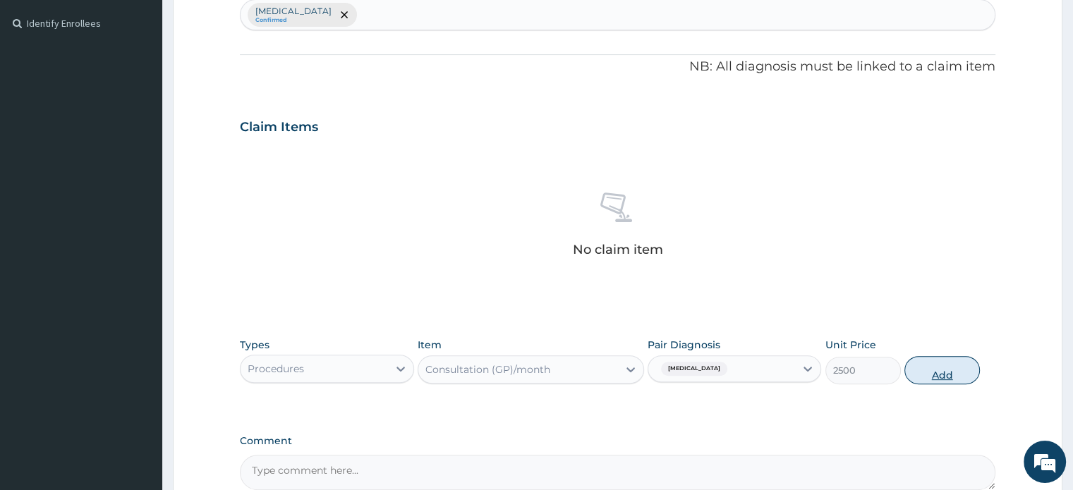
click at [927, 358] on button "Add" at bounding box center [941, 370] width 75 height 28
type input "0"
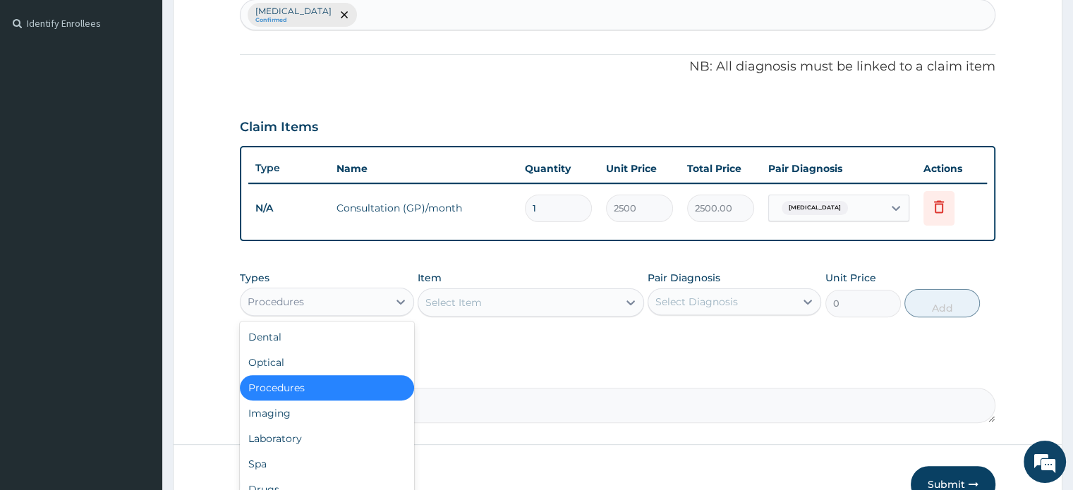
click at [384, 295] on div "Procedures" at bounding box center [313, 302] width 147 height 23
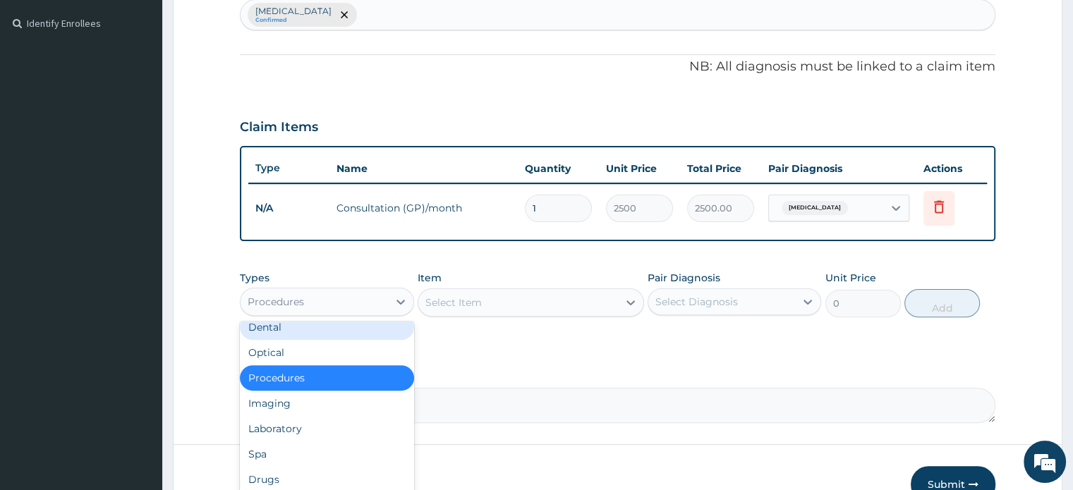
scroll to position [11, 0]
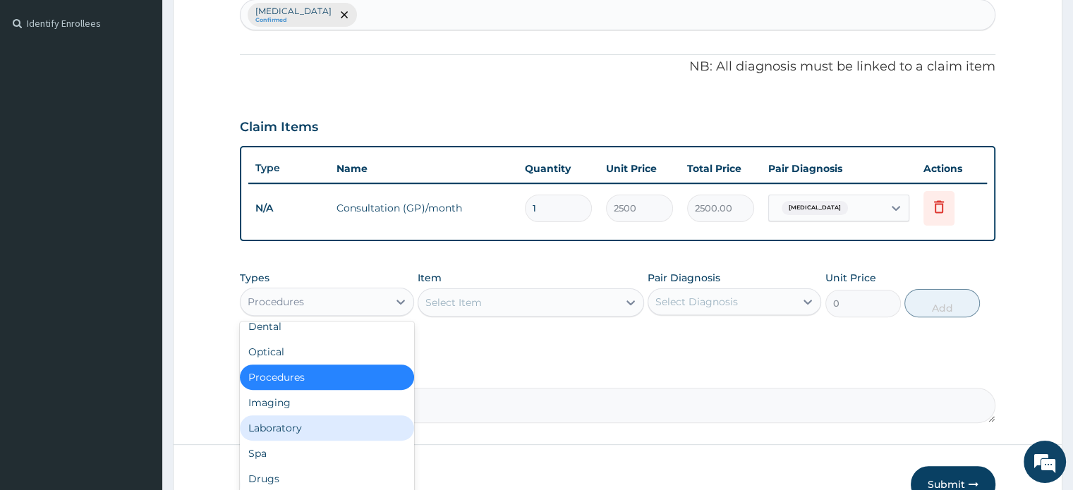
click at [310, 426] on div "Laboratory" at bounding box center [326, 427] width 173 height 25
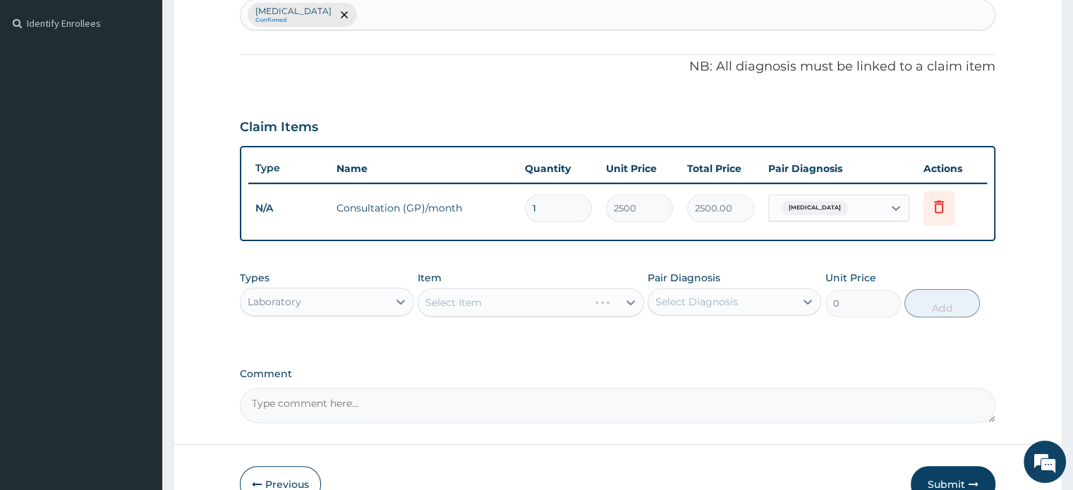
click at [524, 300] on div "Select Item" at bounding box center [530, 302] width 226 height 28
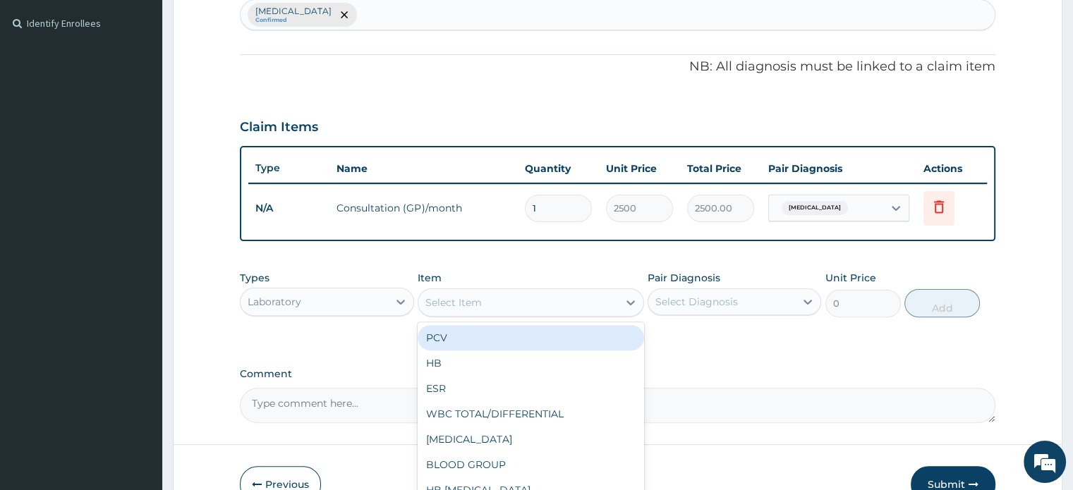
click at [524, 300] on div "Select Item" at bounding box center [518, 302] width 200 height 23
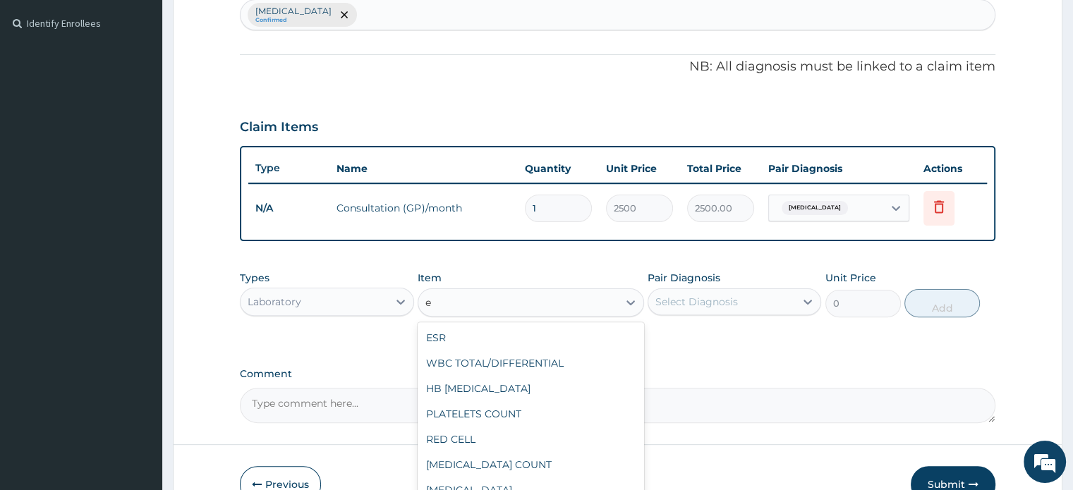
type input "e/"
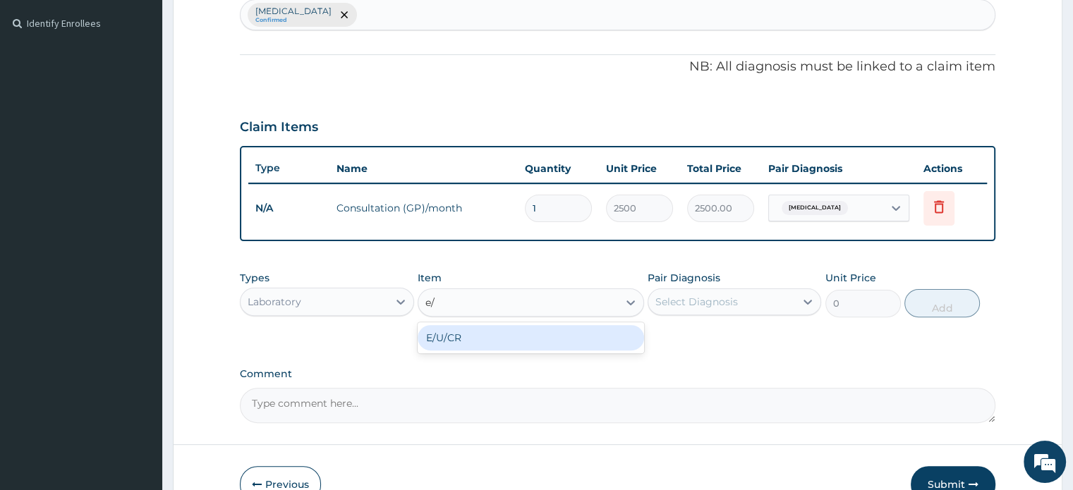
type input "10000"
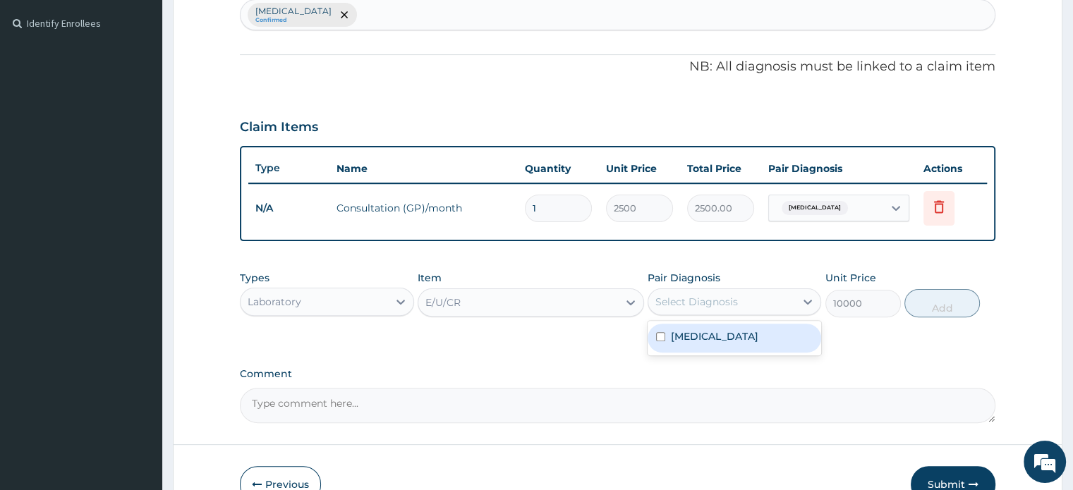
click at [731, 300] on div "Select Diagnosis" at bounding box center [696, 302] width 83 height 14
checkbox input "true"
